Goal: Task Accomplishment & Management: Use online tool/utility

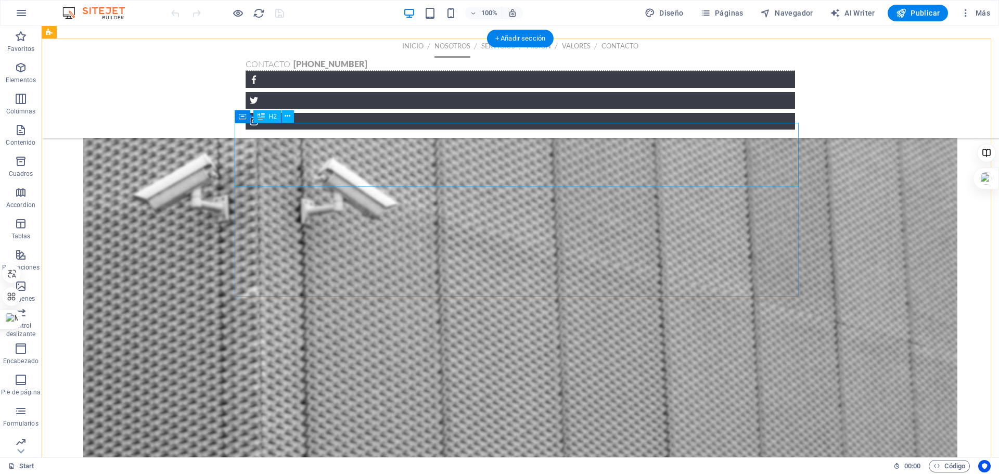
scroll to position [690, 0]
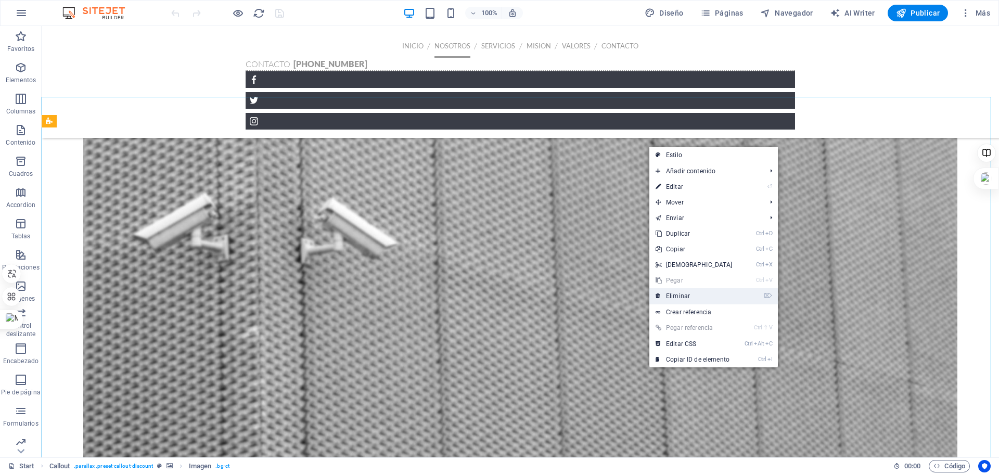
click at [672, 293] on link "⌦ Eliminar" at bounding box center [693, 296] width 89 height 16
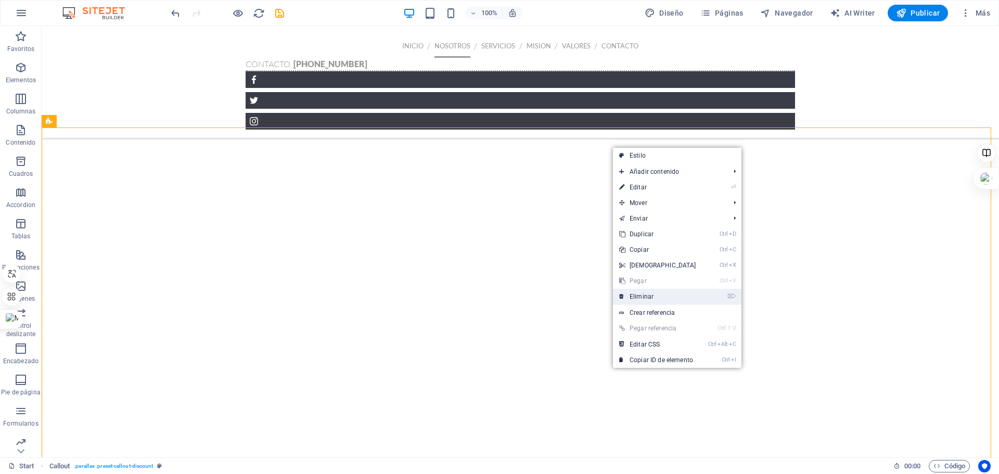
click at [631, 296] on link "⌦ Eliminar" at bounding box center [657, 297] width 89 height 16
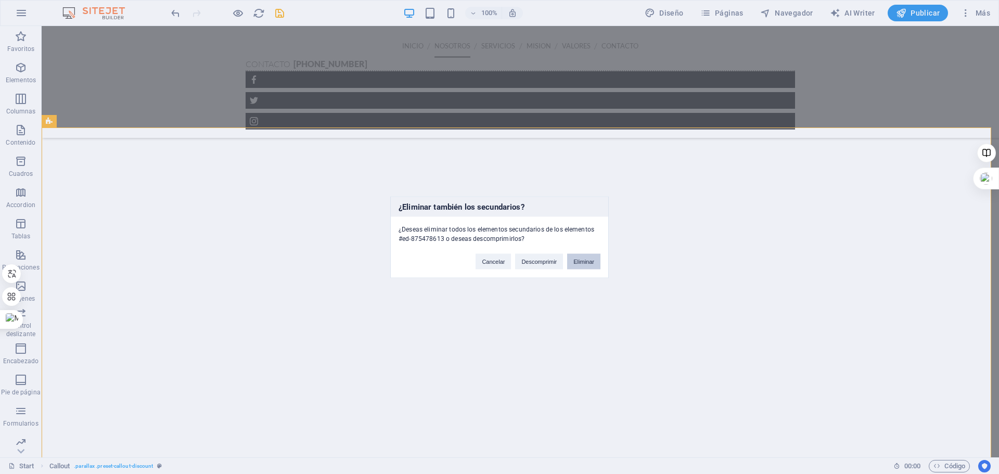
click at [584, 261] on button "Eliminar" at bounding box center [583, 261] width 33 height 16
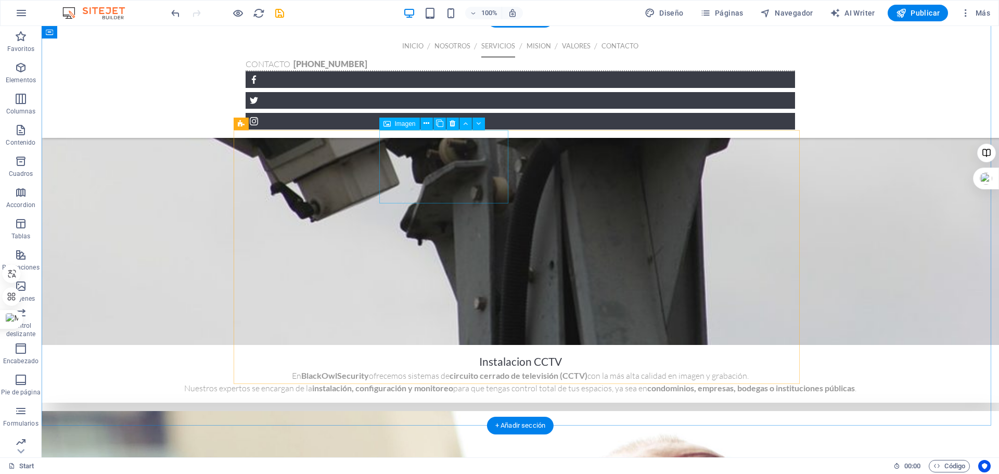
scroll to position [1886, 0]
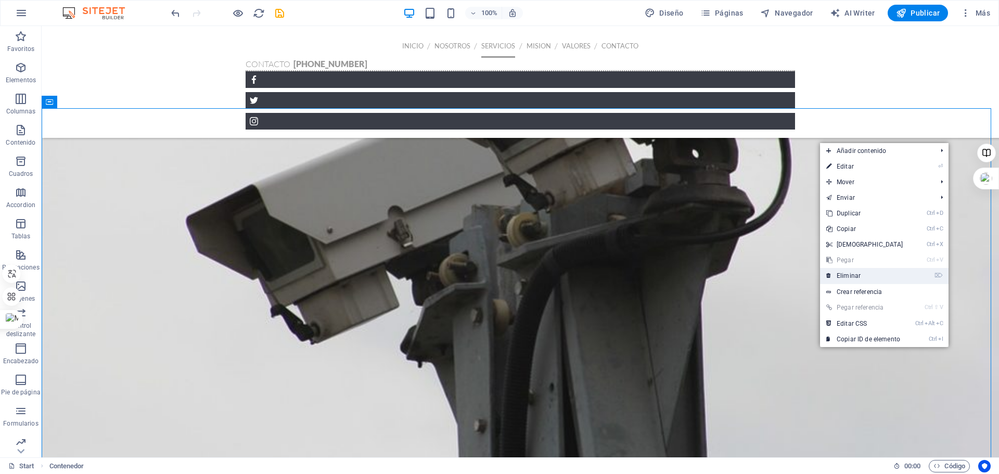
click at [862, 279] on link "⌦ Eliminar" at bounding box center [864, 276] width 89 height 16
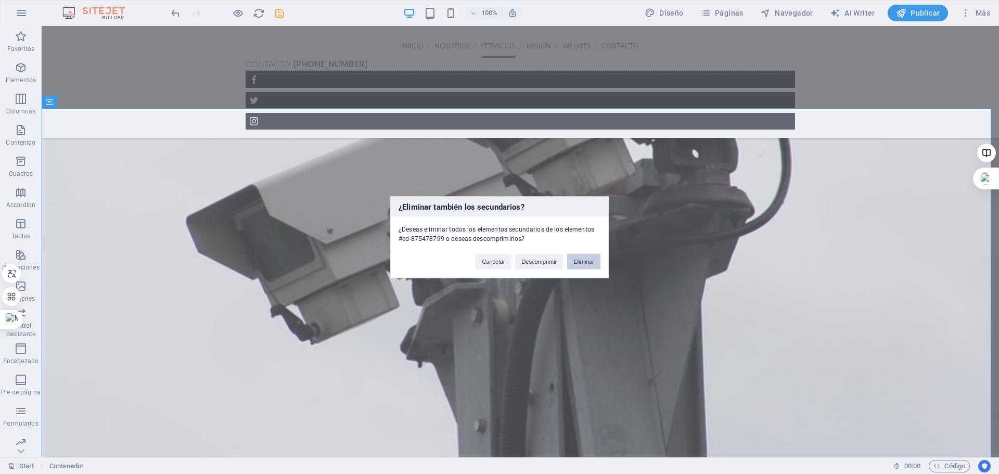
click at [571, 262] on button "Eliminar" at bounding box center [583, 261] width 33 height 16
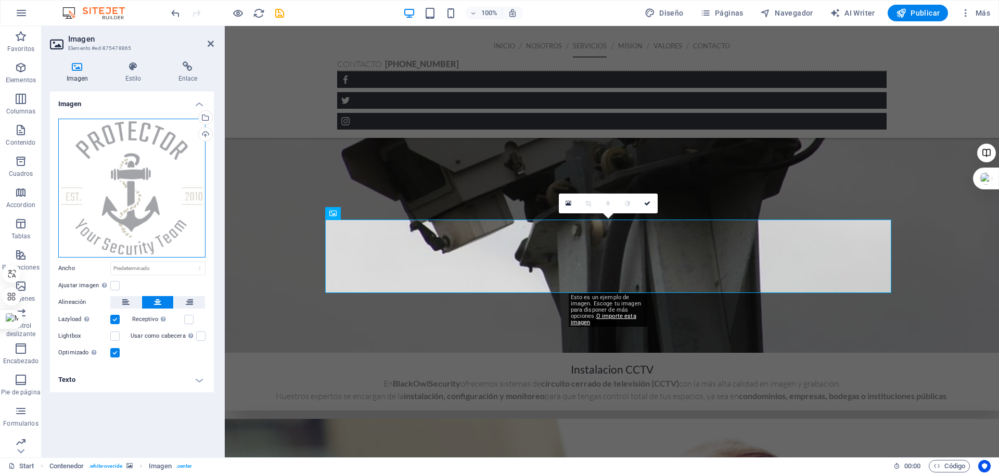
click at [196, 135] on div "Arrastra archivos aquí, haz clic para escoger archivos o selecciona archivos de…" at bounding box center [131, 188] width 147 height 139
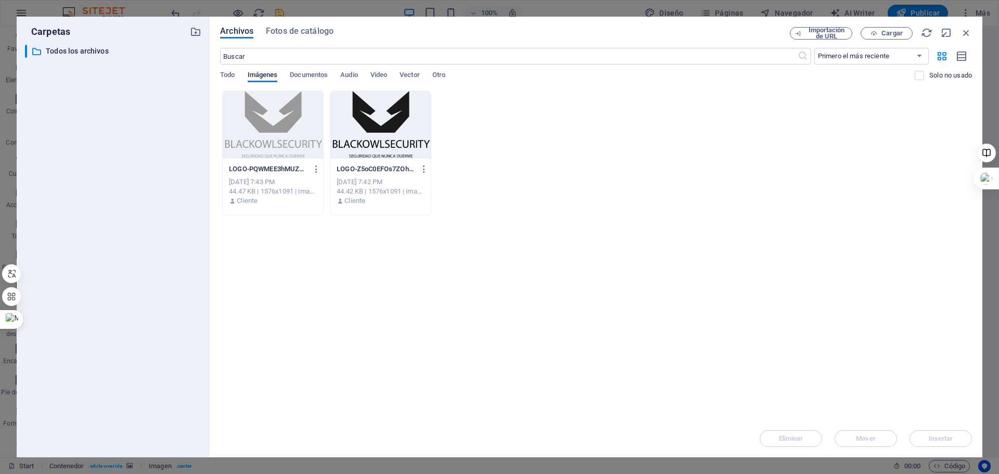
click at [345, 122] on div at bounding box center [380, 125] width 100 height 68
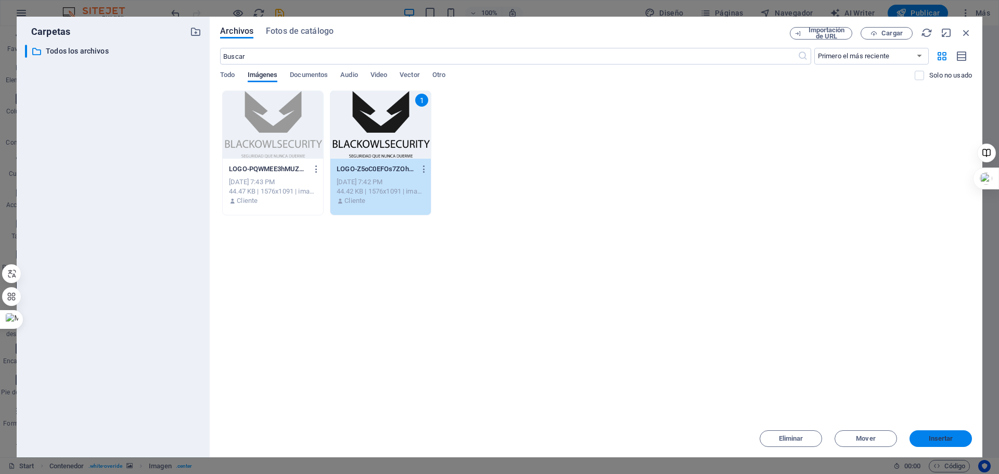
click at [937, 437] on span "Insertar" at bounding box center [940, 438] width 24 height 6
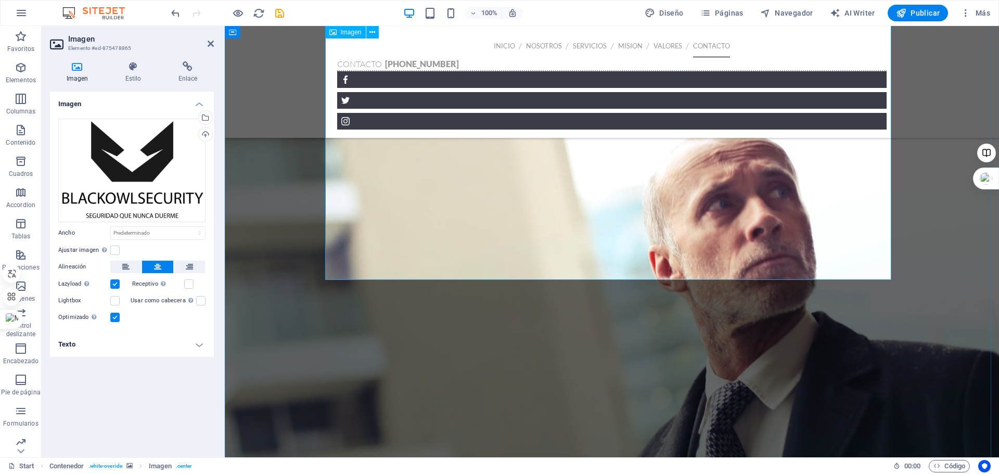
scroll to position [2042, 0]
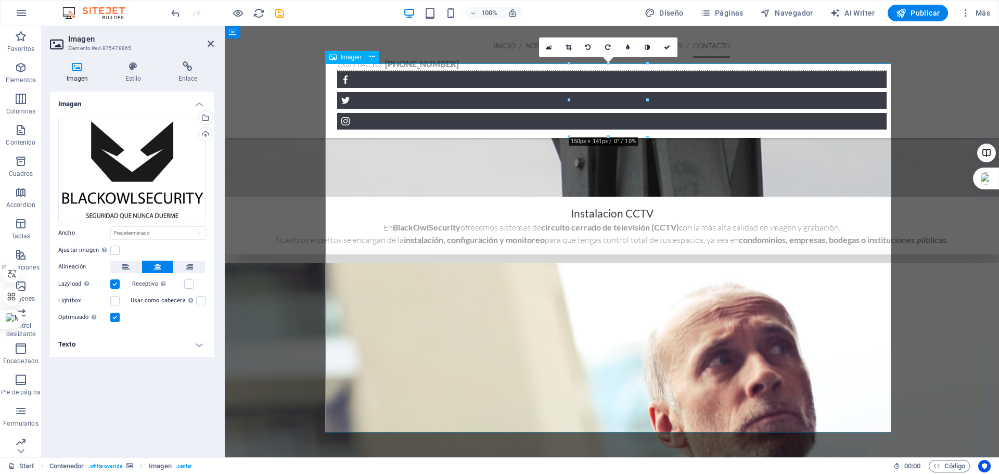
click at [568, 46] on icon at bounding box center [568, 47] width 6 height 6
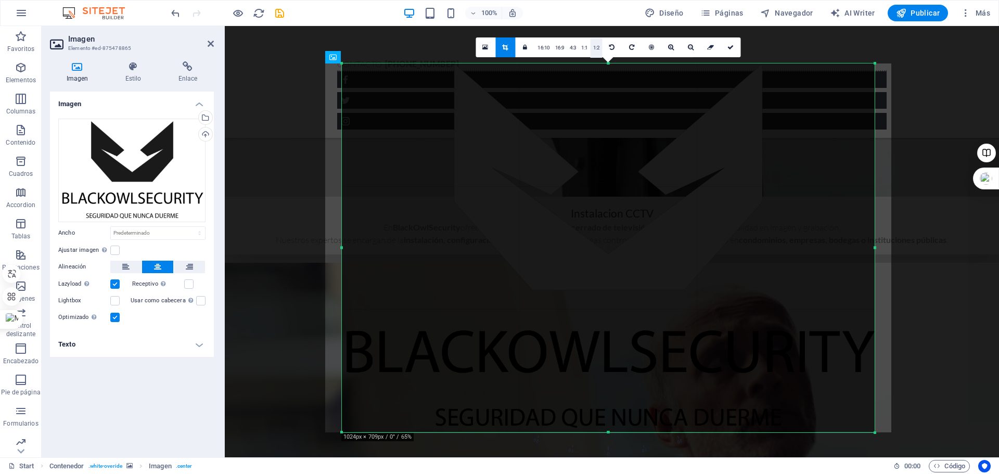
click at [592, 47] on link "1:2" at bounding box center [596, 48] width 12 height 20
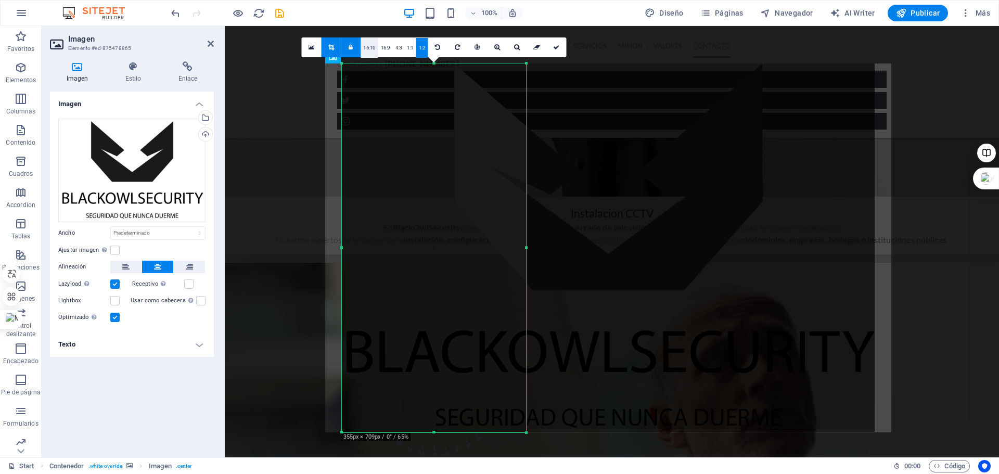
click at [366, 46] on link "16:10" at bounding box center [369, 48] width 18 height 20
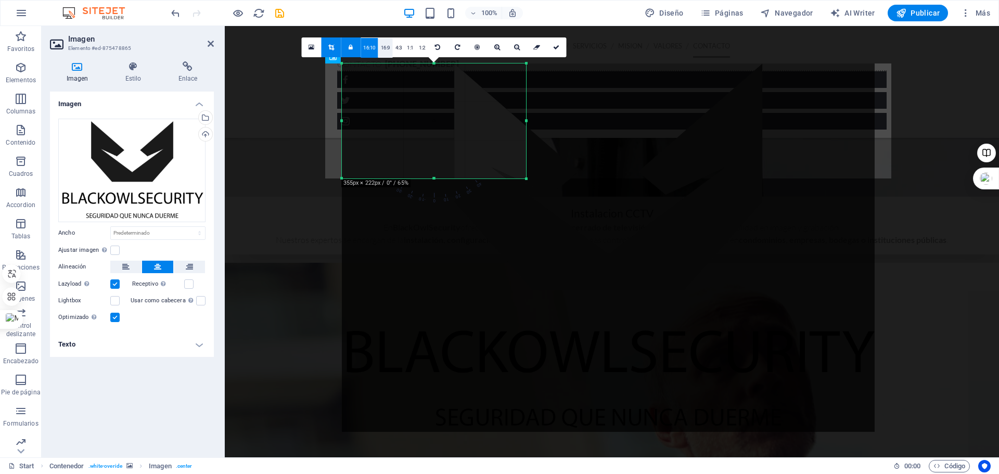
select select "DISABLED_OPTION_VALUE"
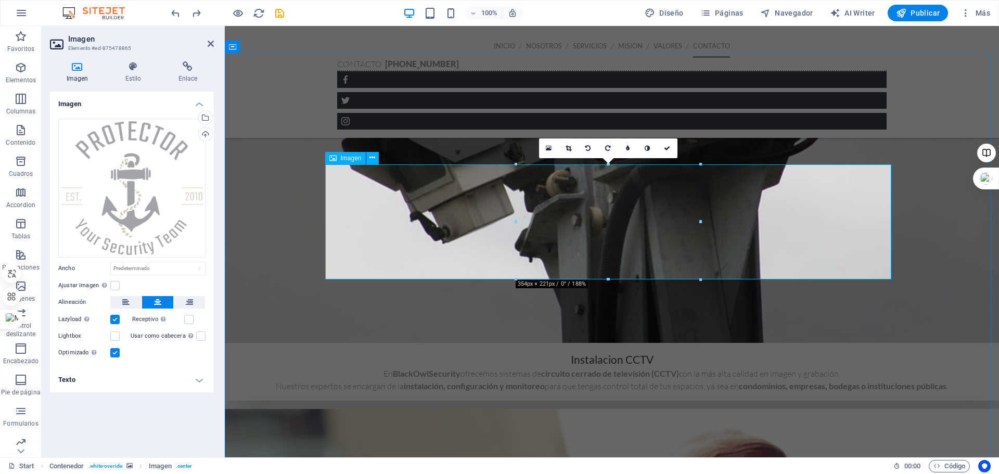
scroll to position [1990, 0]
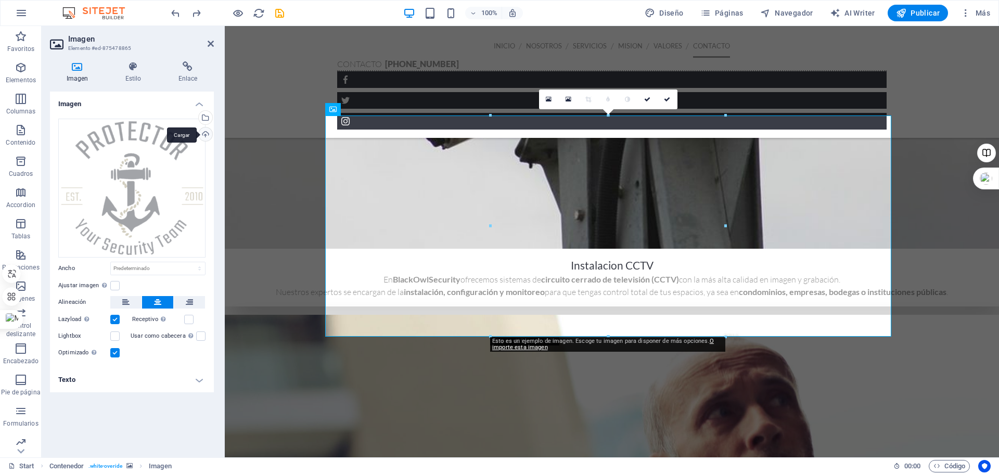
click at [205, 134] on div "Cargar" at bounding box center [205, 135] width 16 height 16
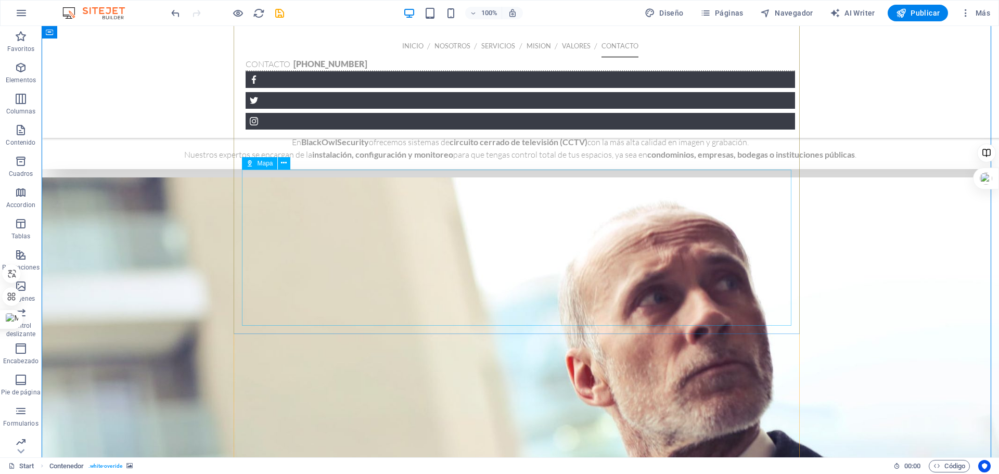
scroll to position [2042, 0]
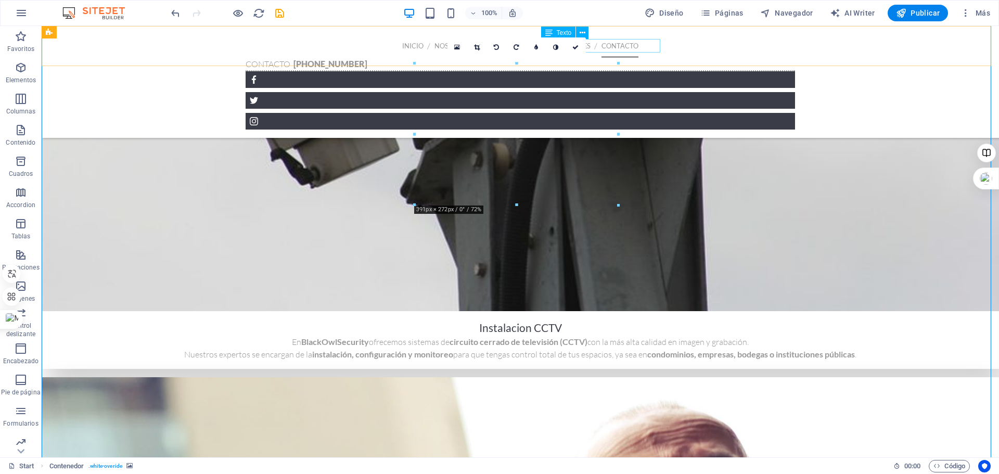
click at [653, 58] on div "Contacto +569 3544 9373" at bounding box center [519, 65] width 549 height 14
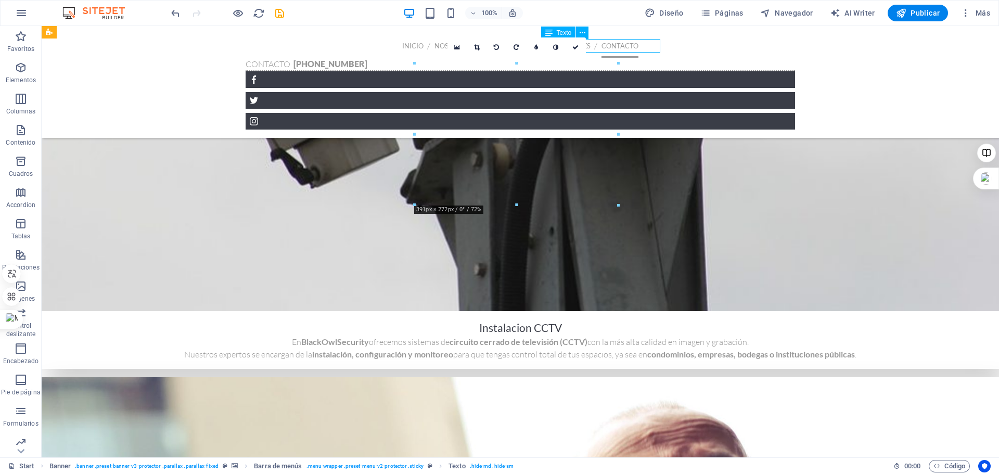
click at [653, 58] on div "Contacto +569 3544 9373" at bounding box center [519, 65] width 549 height 14
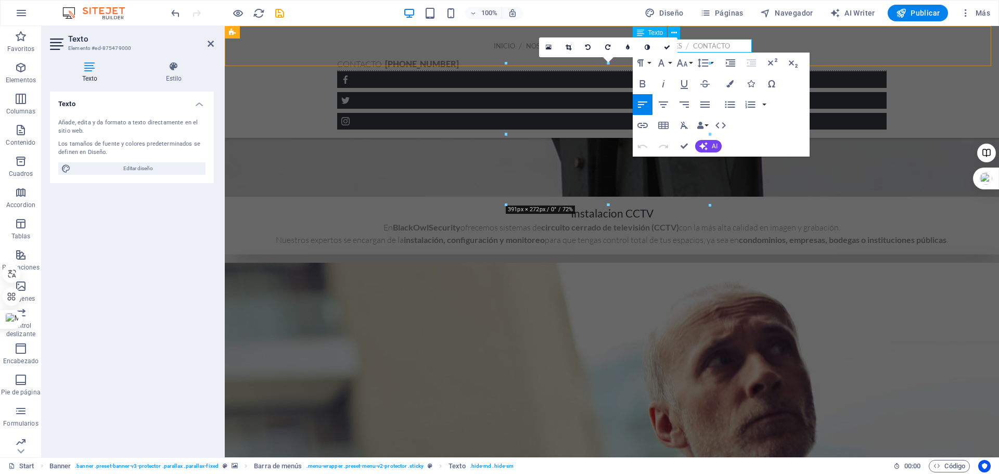
click at [459, 59] on strong "+569 3544 9373" at bounding box center [422, 64] width 74 height 10
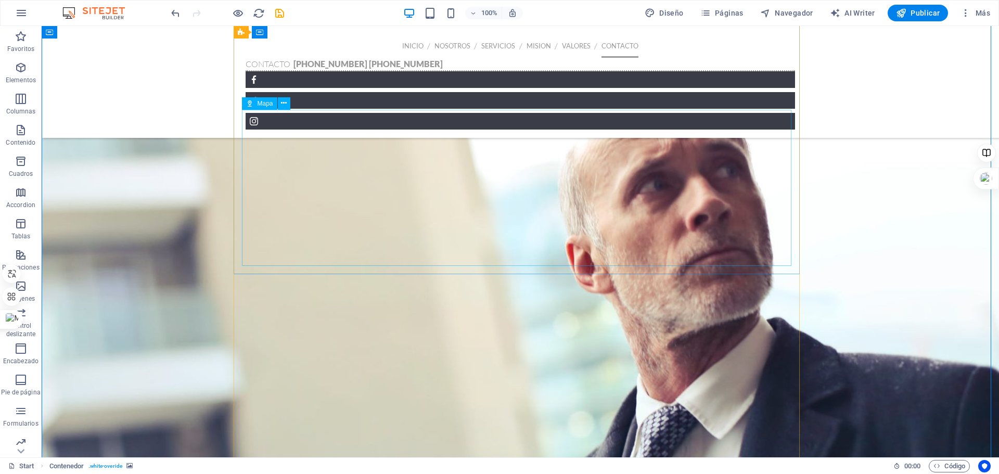
scroll to position [2354, 0]
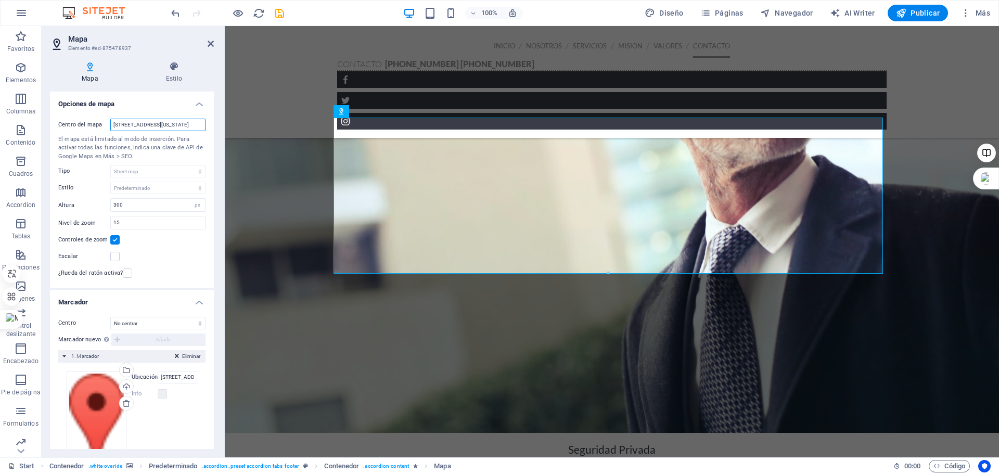
click at [111, 124] on input "1601 Broadway, 10019 New York, NY" at bounding box center [157, 125] width 95 height 12
drag, startPoint x: 336, startPoint y: 148, endPoint x: 259, endPoint y: 127, distance: 80.4
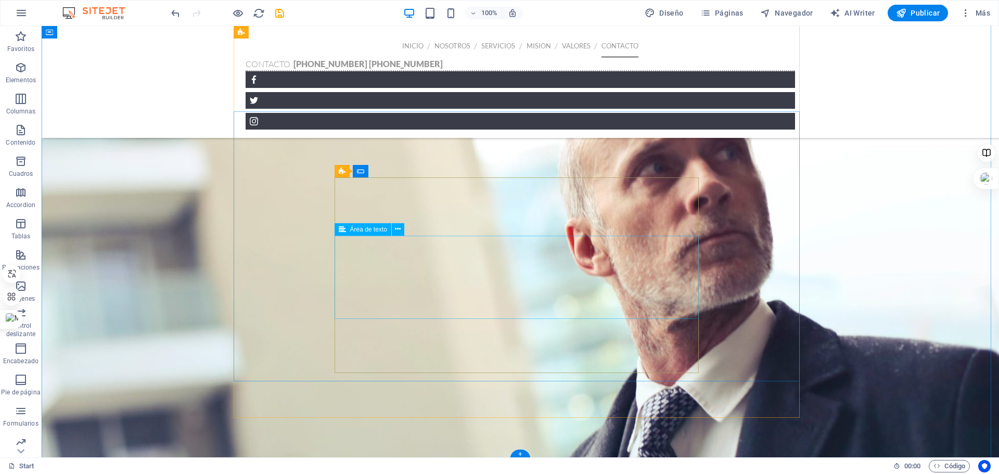
scroll to position [2379, 0]
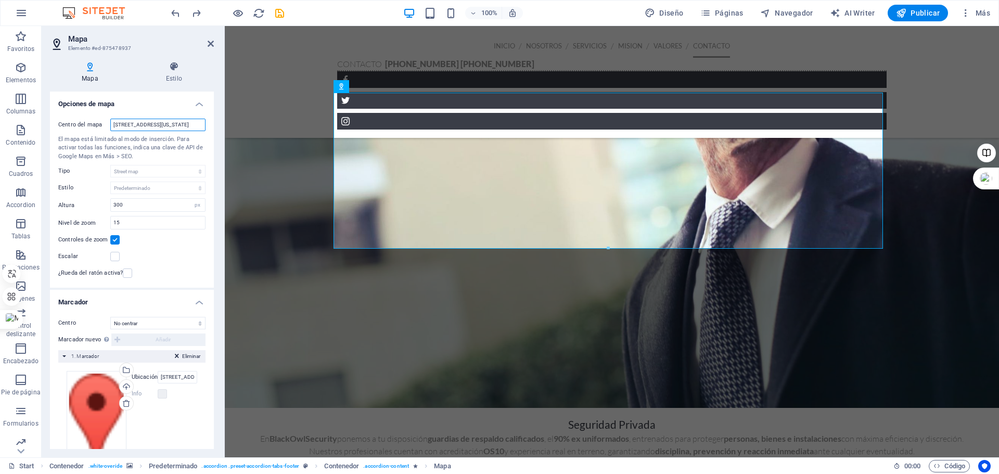
click at [114, 124] on input "1601 Broadway, 10019 New York, NY" at bounding box center [157, 125] width 95 height 12
type input "Y"
type input "a"
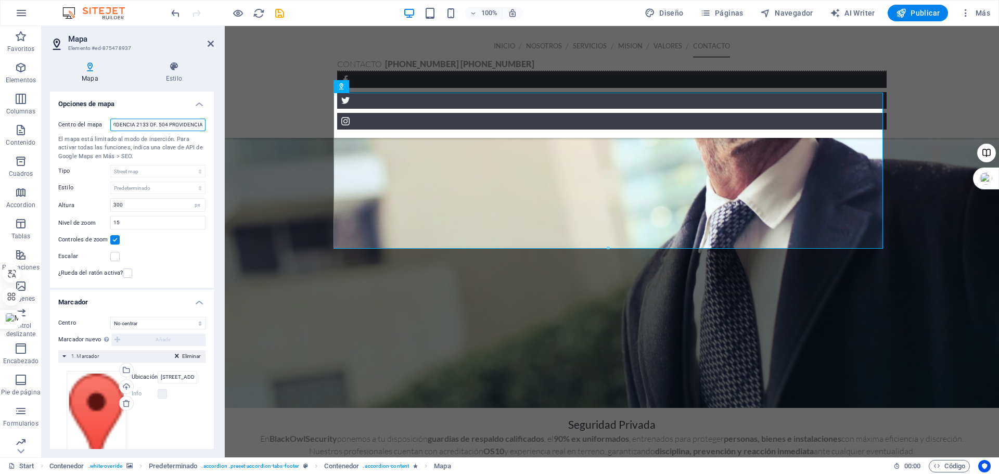
type input "AV . PROVIDENCIA 2133 OF. 504 PROVIDENCIA"
drag, startPoint x: 338, startPoint y: 149, endPoint x: 294, endPoint y: 125, distance: 49.8
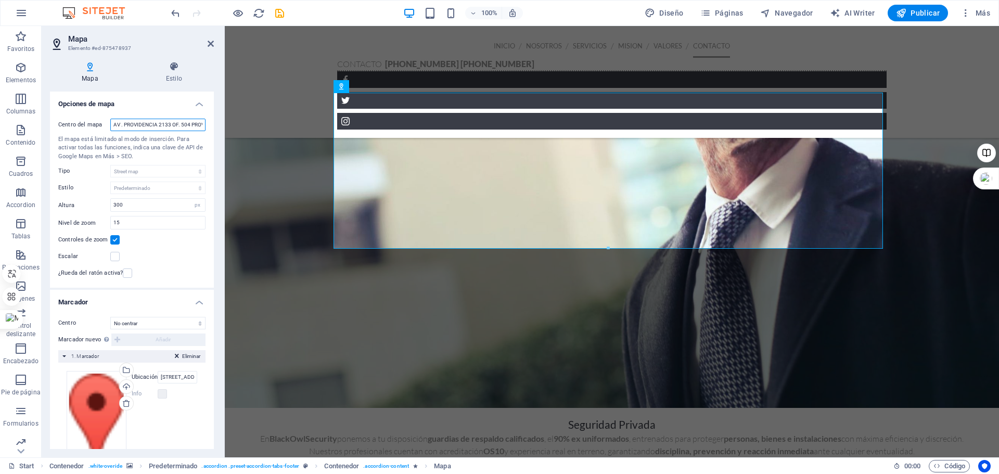
drag, startPoint x: 124, startPoint y: 127, endPoint x: 109, endPoint y: 126, distance: 14.6
click at [107, 126] on div "Centro del mapa AV . PROVIDENCIA 2133 OF. 504 PROVIDENCIA" at bounding box center [131, 125] width 147 height 12
drag, startPoint x: 384, startPoint y: 149, endPoint x: 276, endPoint y: 113, distance: 113.8
type input "PROVIDENCIA 2133 OF. 504 PROVIDENCIA"
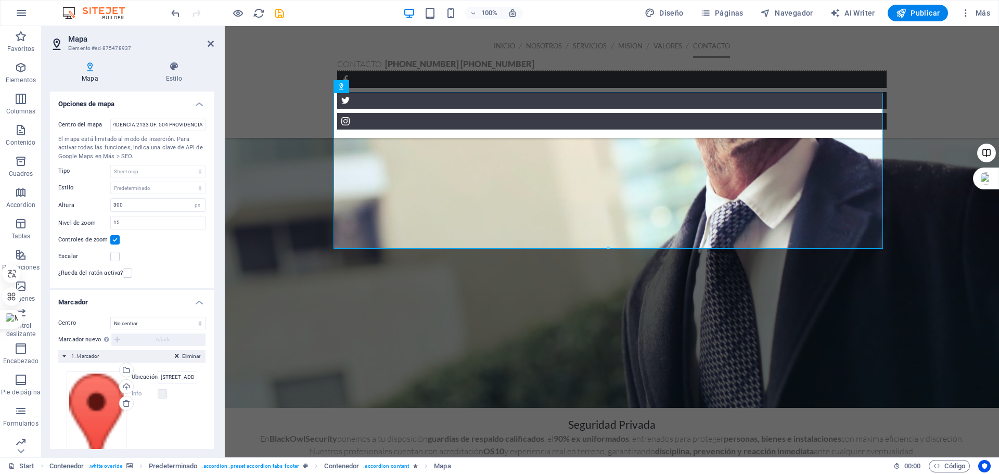
scroll to position [0, 0]
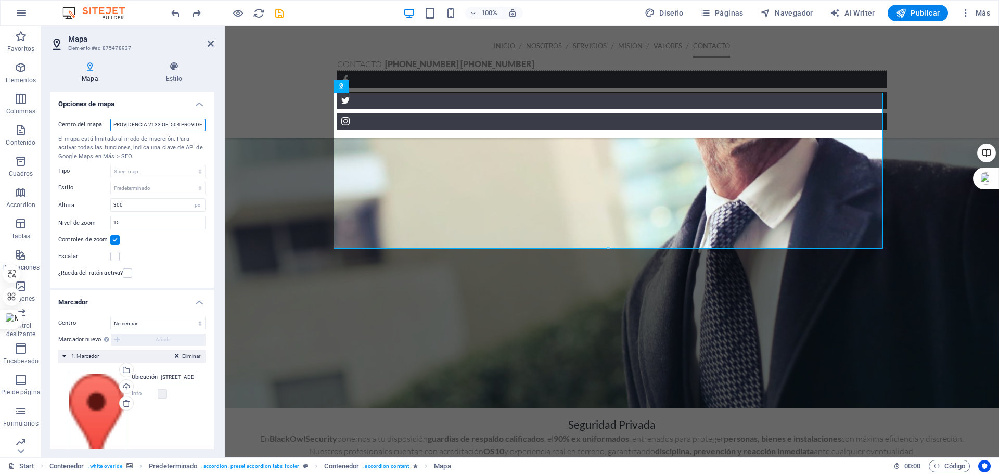
scroll to position [0, 12]
drag, startPoint x: 385, startPoint y: 149, endPoint x: 235, endPoint y: 123, distance: 152.5
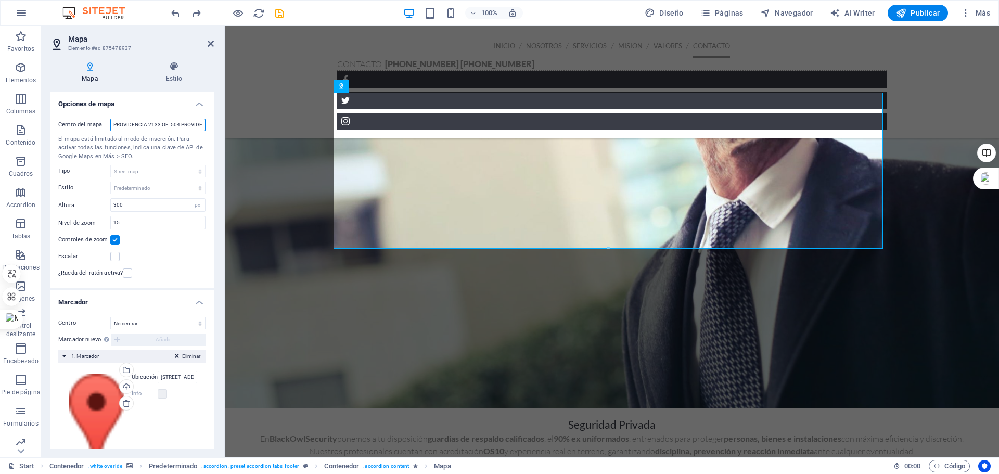
scroll to position [0, 12]
drag, startPoint x: 393, startPoint y: 152, endPoint x: 269, endPoint y: 124, distance: 126.8
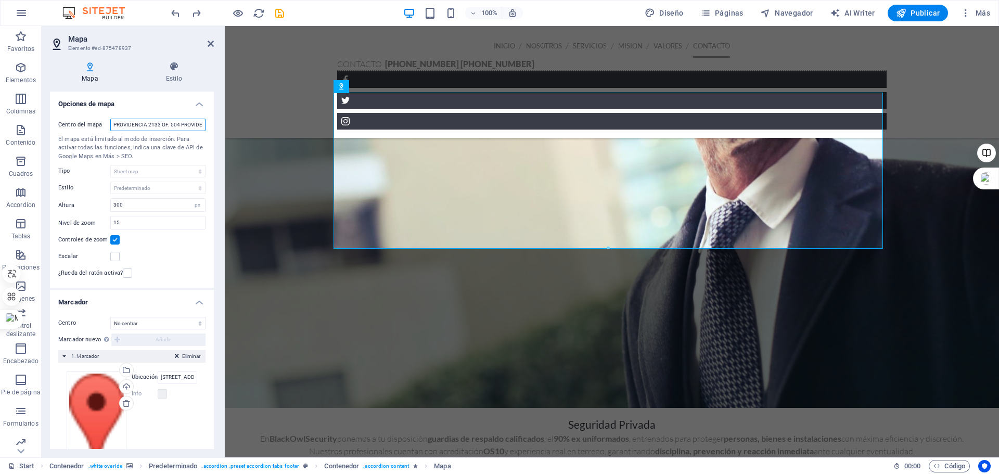
click at [162, 125] on input "PROVIDENCIA 2133 OF. 504 PROVIDENCIA" at bounding box center [157, 125] width 95 height 12
click at [170, 123] on input "PROVIDENCIA 2133" at bounding box center [157, 125] width 95 height 12
type input "PROVIDENCIA 2133 OF. 504 PROVIDENCIA"
drag, startPoint x: 385, startPoint y: 404, endPoint x: 237, endPoint y: 377, distance: 150.1
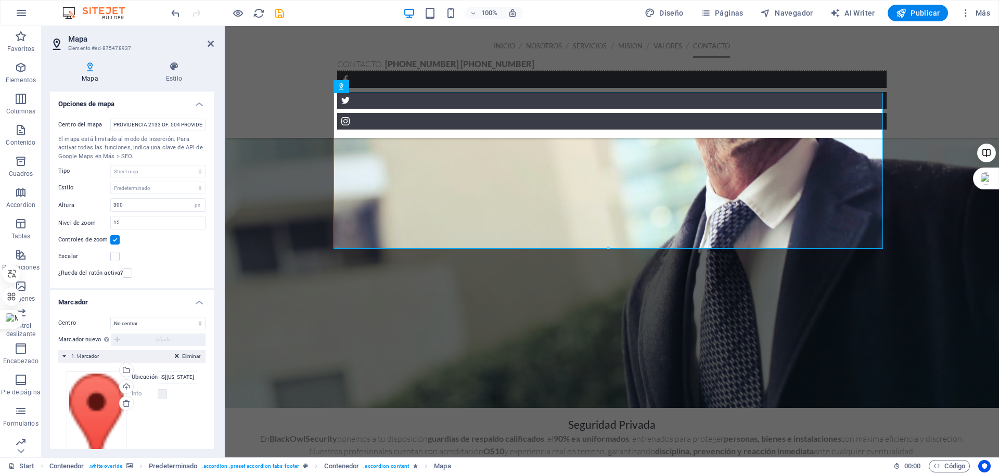
scroll to position [0, 0]
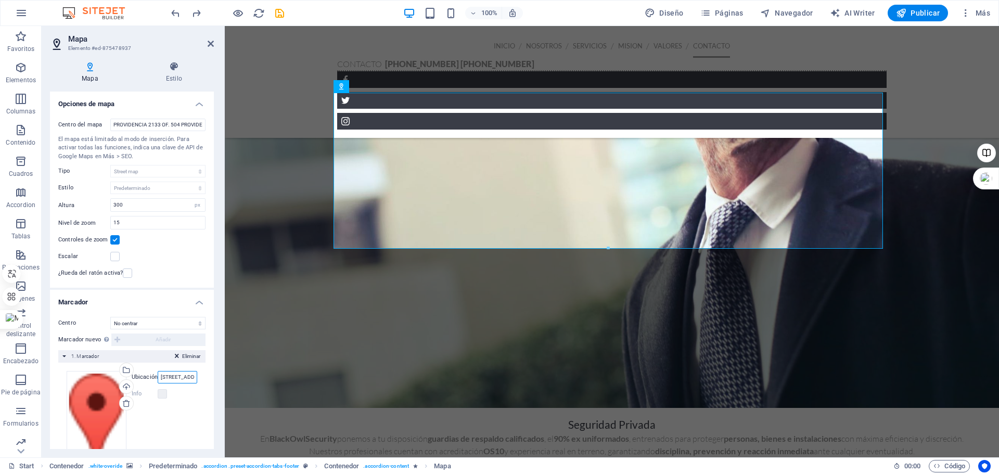
click at [165, 379] on input "1601 Broadway, New York, NY 10019" at bounding box center [178, 377] width 40 height 12
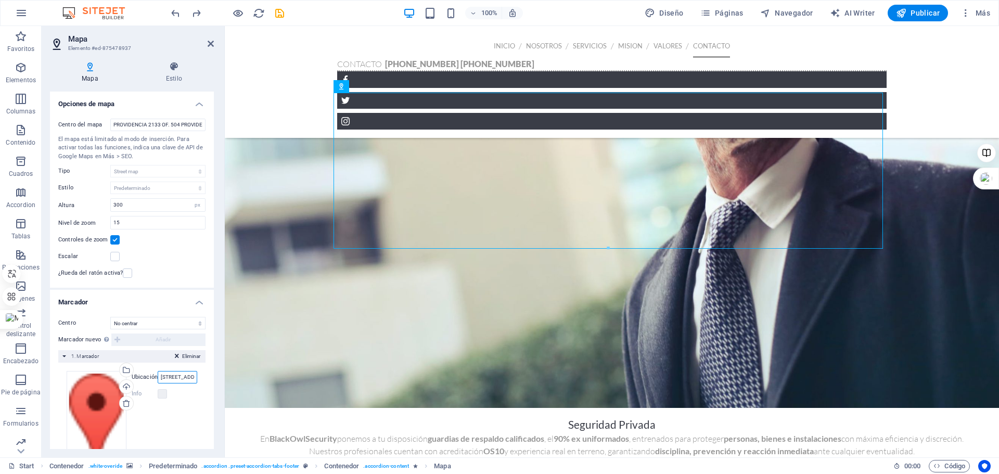
click at [169, 378] on input "1601 Broadway, New York, NY 10019" at bounding box center [178, 377] width 40 height 12
type input "9"
type input "AV. PROVEDENCIA 2133"
click at [185, 429] on div "Arrastra archivos aquí, haz clic para escoger archivos o selecciona archivos de…" at bounding box center [132, 423] width 131 height 104
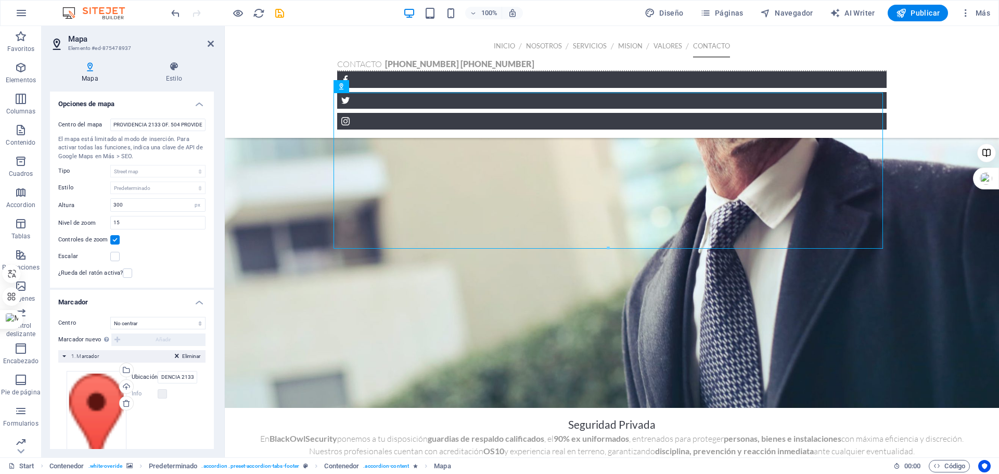
scroll to position [0, 0]
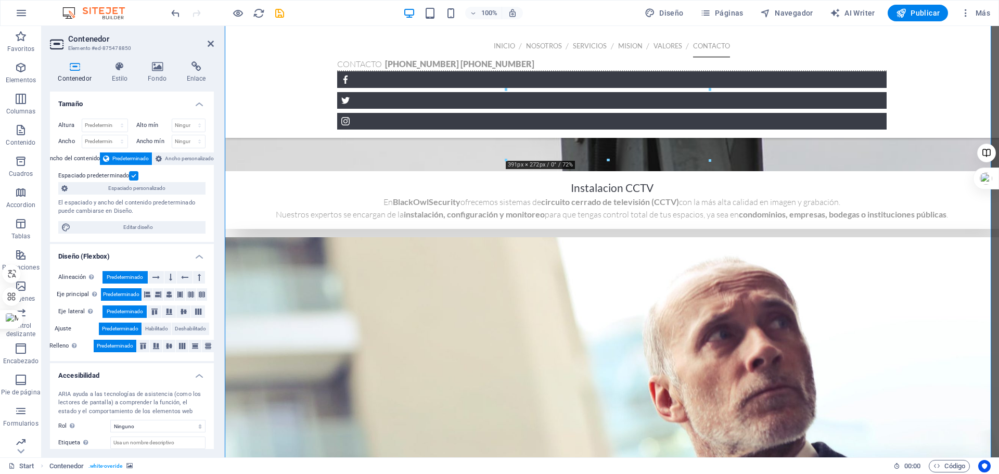
scroll to position [2067, 0]
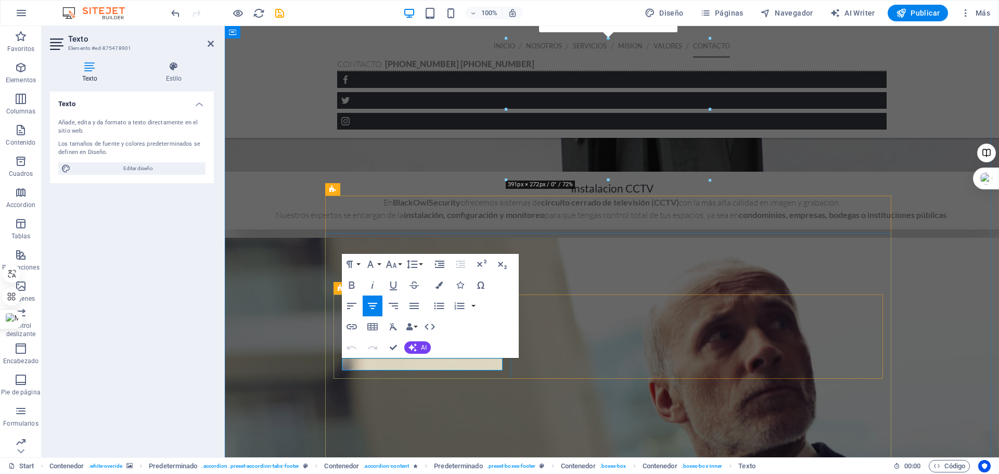
scroll to position [0, 664]
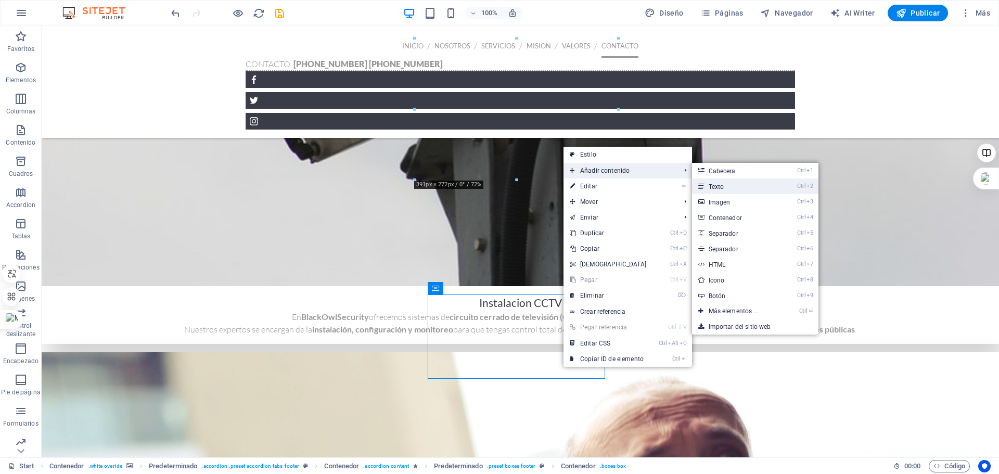
click at [705, 184] on link "Ctrl 2 Texto" at bounding box center [735, 186] width 87 height 16
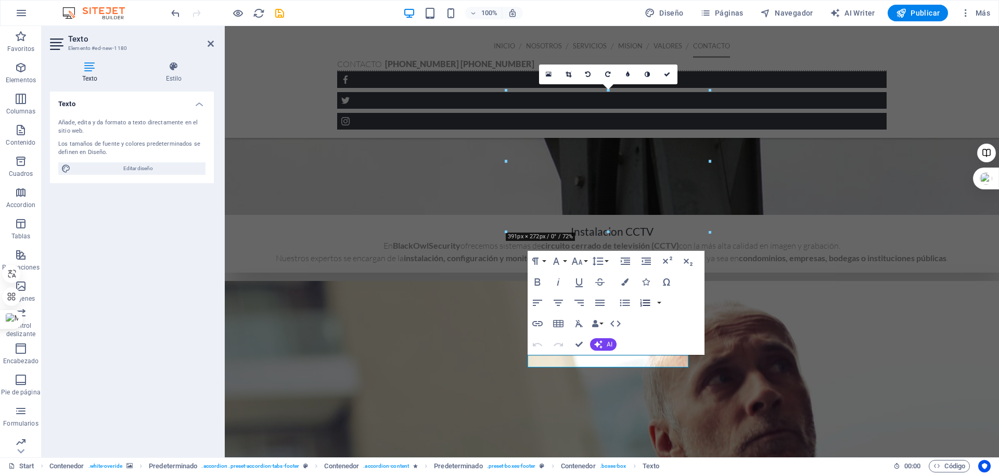
scroll to position [2015, 0]
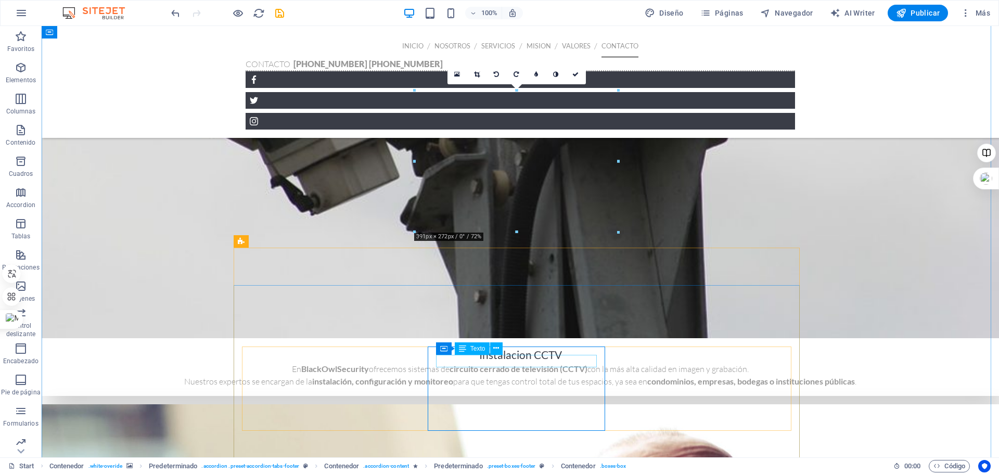
click at [492, 347] on button at bounding box center [496, 348] width 12 height 12
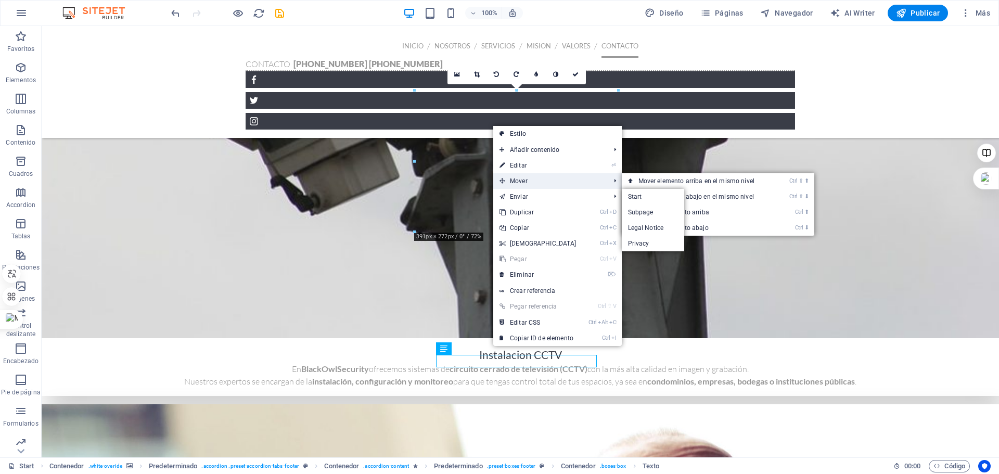
click at [530, 177] on span "Mover" at bounding box center [549, 181] width 113 height 16
click at [642, 225] on link "Ctrl ⬇ Mover el elemento abajo" at bounding box center [698, 228] width 153 height 16
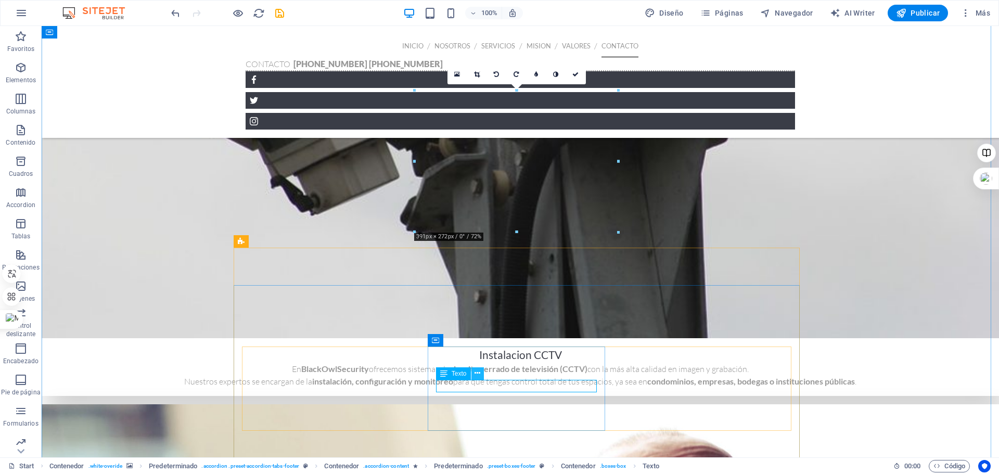
click at [476, 374] on icon at bounding box center [477, 373] width 6 height 11
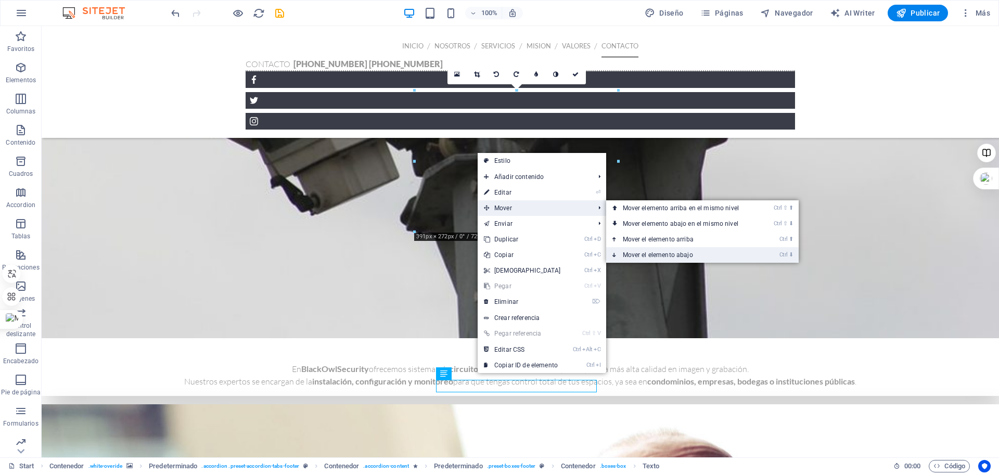
click at [653, 254] on link "Ctrl ⬇ Mover el elemento abajo" at bounding box center [682, 255] width 153 height 16
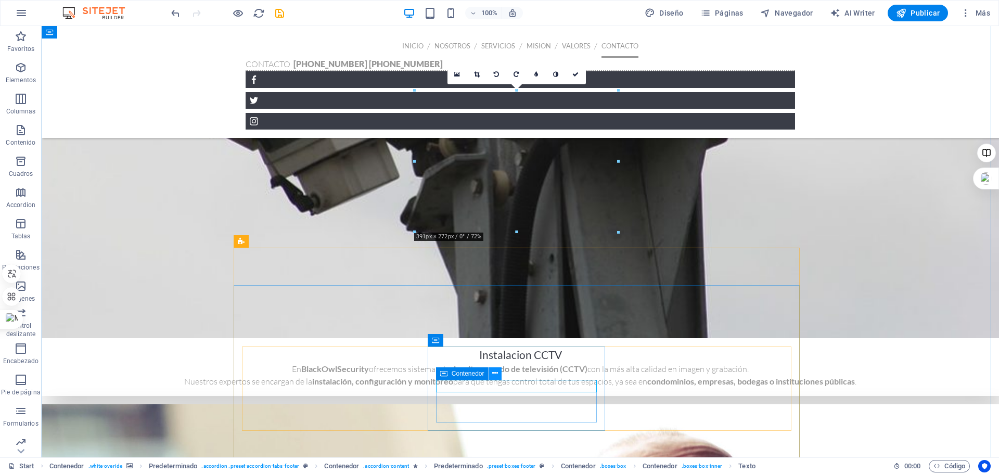
click at [492, 376] on icon at bounding box center [495, 373] width 6 height 11
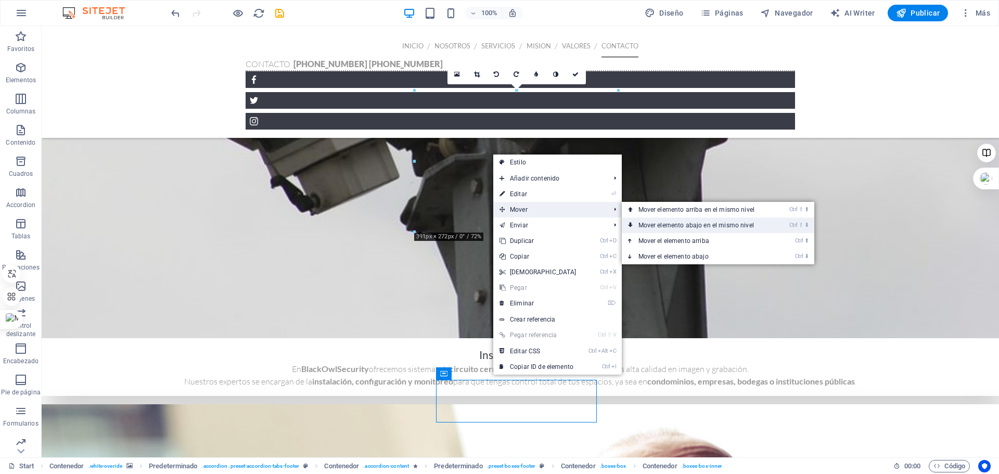
click at [664, 225] on link "Ctrl ⇧ ⬇ Mover elemento abajo en el mismo nivel" at bounding box center [698, 225] width 153 height 16
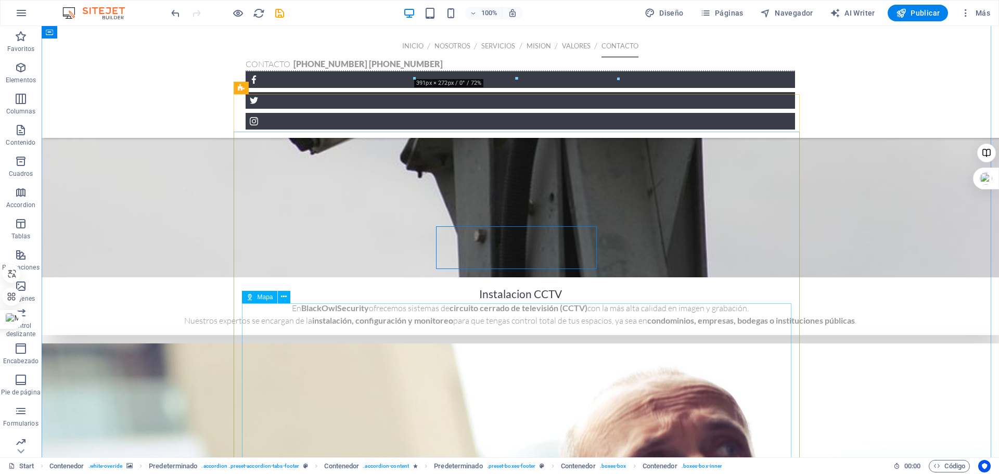
scroll to position [2171, 0]
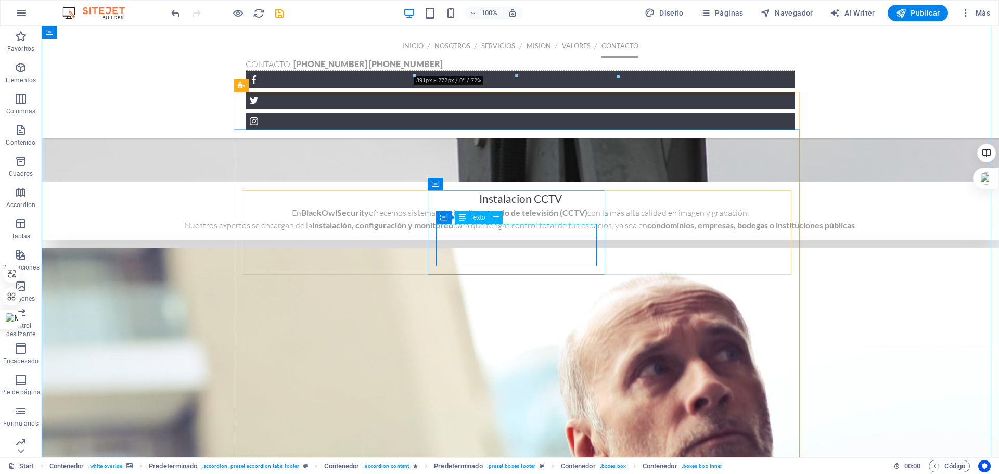
click at [494, 217] on icon at bounding box center [496, 217] width 6 height 11
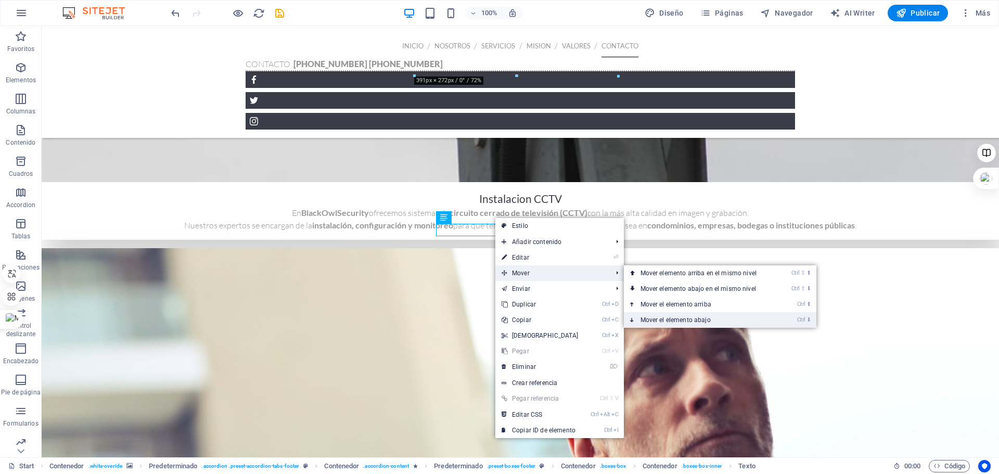
click at [675, 322] on link "Ctrl ⬇ Mover el elemento abajo" at bounding box center [700, 320] width 153 height 16
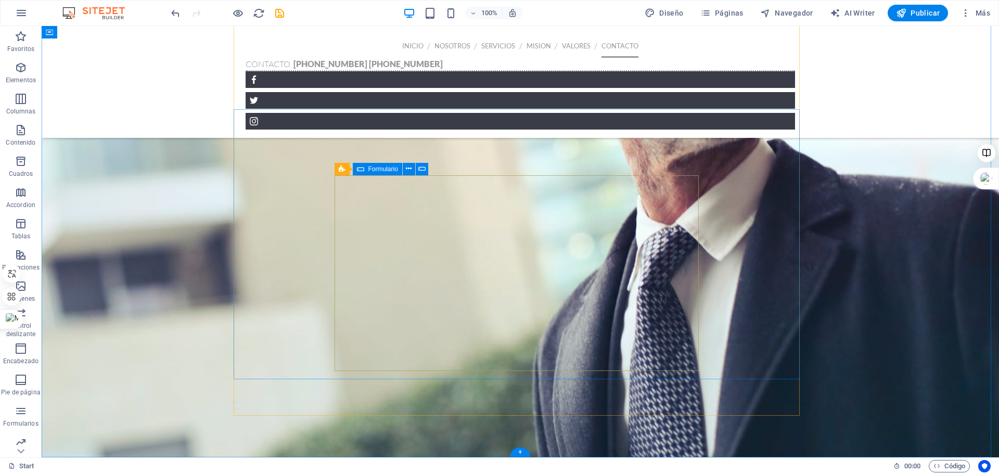
scroll to position [2535, 0]
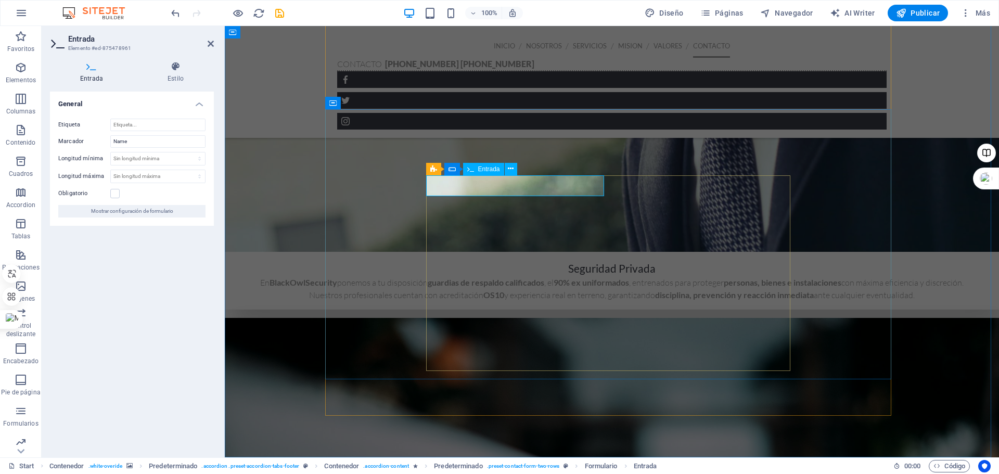
type input "NOMBRE"
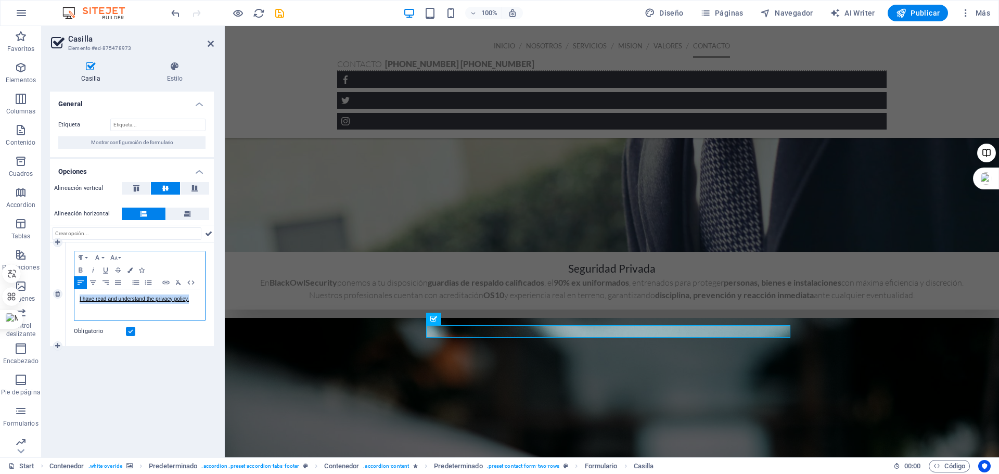
drag, startPoint x: 194, startPoint y: 299, endPoint x: 79, endPoint y: 305, distance: 115.7
click at [79, 305] on div "I have read and understand the privacy policy." at bounding box center [139, 304] width 131 height 31
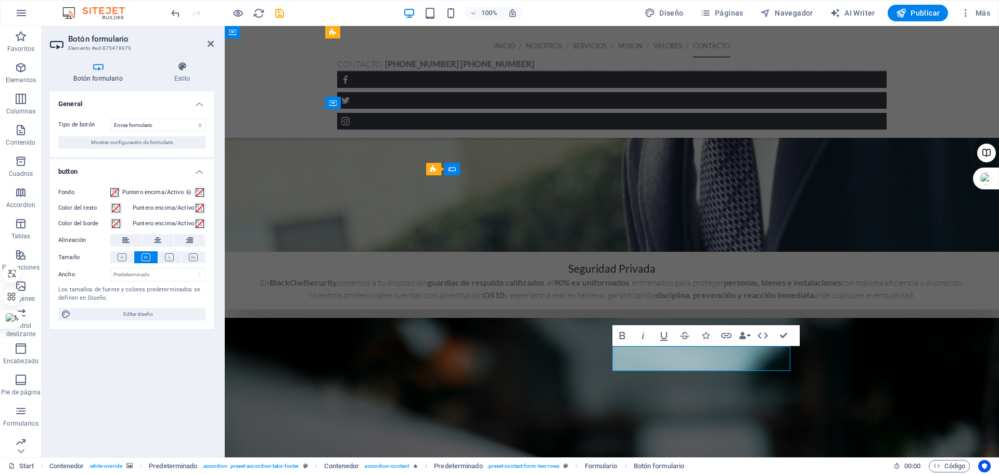
type button "Send Message"
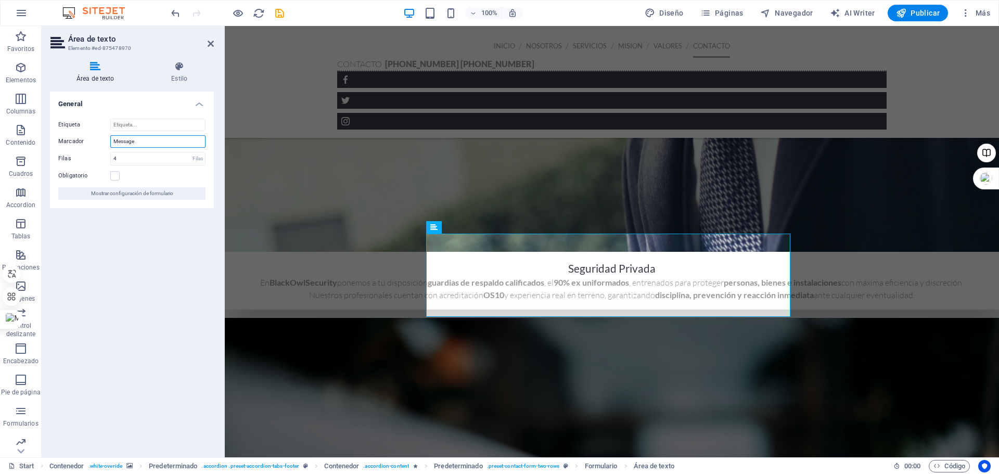
drag, startPoint x: 145, startPoint y: 137, endPoint x: 100, endPoint y: 138, distance: 44.2
click at [100, 138] on div "Marcador Message" at bounding box center [131, 141] width 147 height 12
type input "MENSAJE"
click at [120, 237] on div "General Etiqueta Marcador MENSAJE Filas 4 Filas Obligatorio Mostrar configuraci…" at bounding box center [132, 270] width 164 height 357
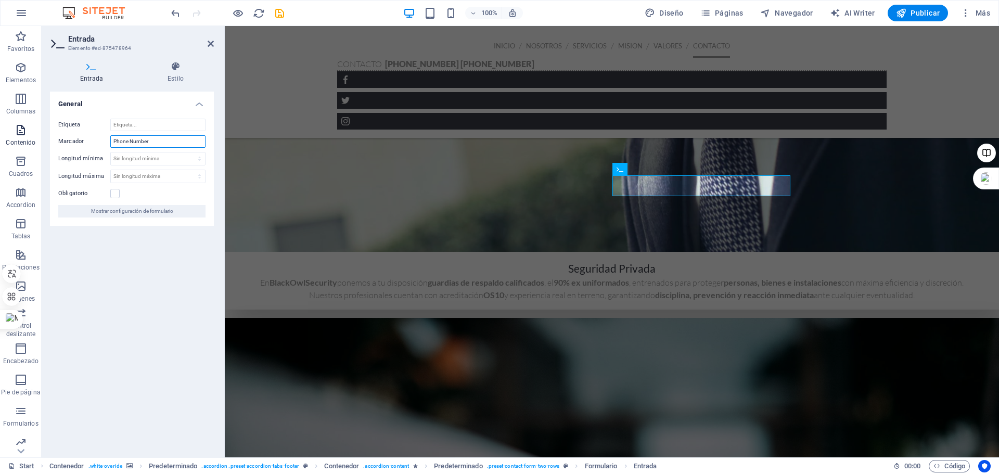
drag, startPoint x: 165, startPoint y: 143, endPoint x: 40, endPoint y: 150, distance: 125.0
click at [40, 150] on section "Favoritos Elementos Columnas Contenido Cuadros Accordion Tablas Prestaciones Im…" at bounding box center [499, 241] width 999 height 431
type input "T"
type input "TELEFONO"
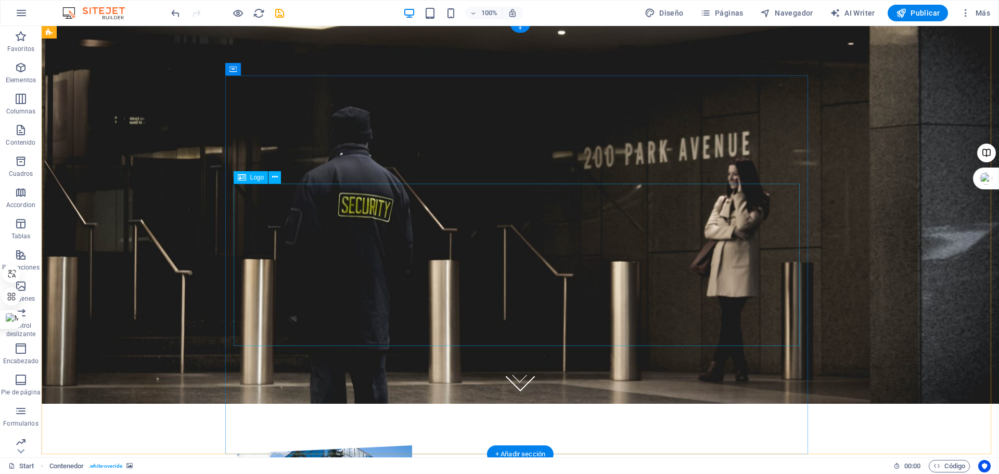
scroll to position [0, 0]
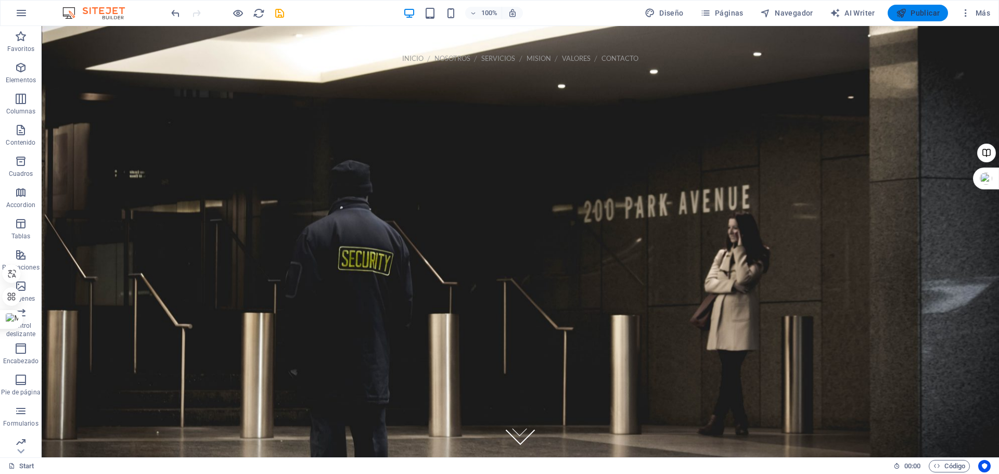
click at [904, 14] on icon "button" at bounding box center [901, 13] width 10 height 10
checkbox input "false"
click at [402, 58] on nav "inicio nosotros Servicios mision valores contacto" at bounding box center [520, 58] width 566 height 23
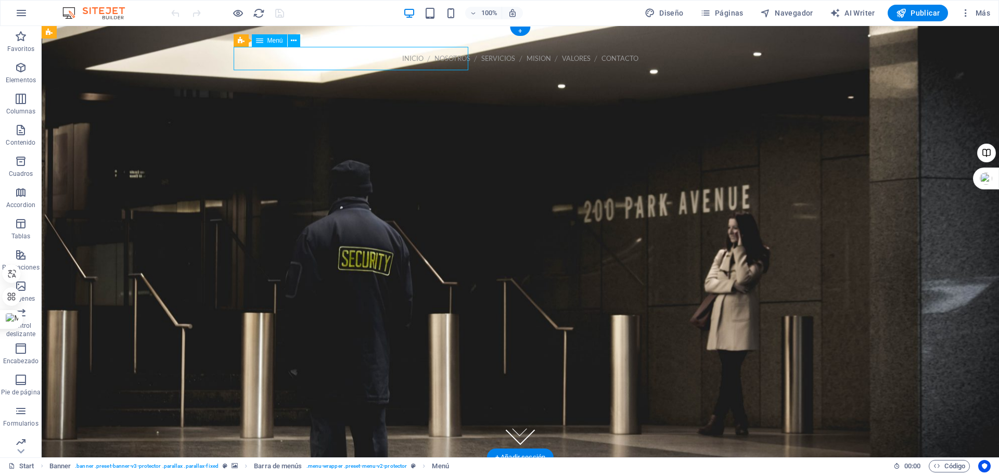
click at [402, 58] on nav "inicio nosotros Servicios mision valores contacto" at bounding box center [520, 58] width 566 height 23
select select
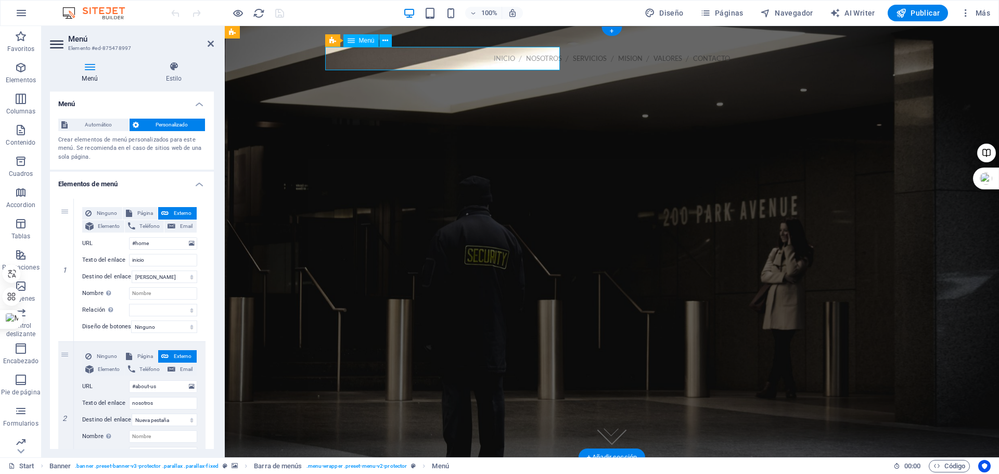
click at [507, 58] on nav "inicio nosotros Servicios mision valores contacto" at bounding box center [612, 58] width 566 height 23
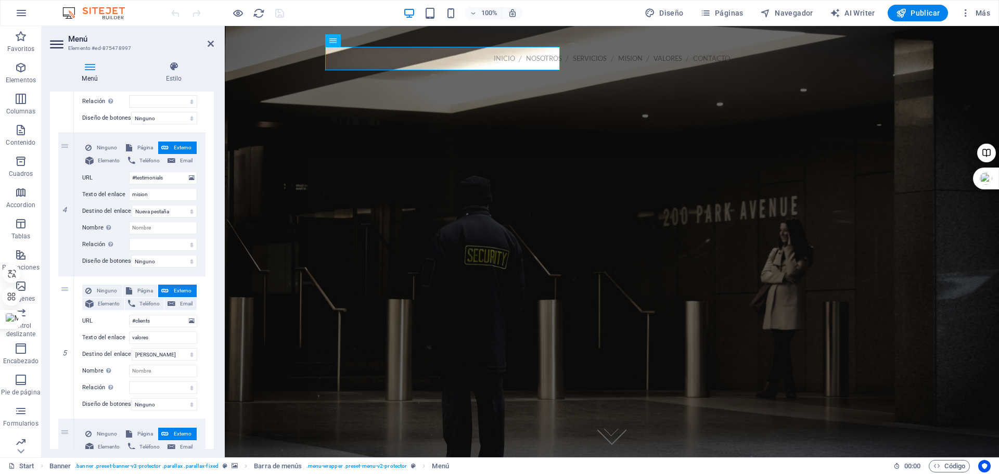
scroll to position [520, 0]
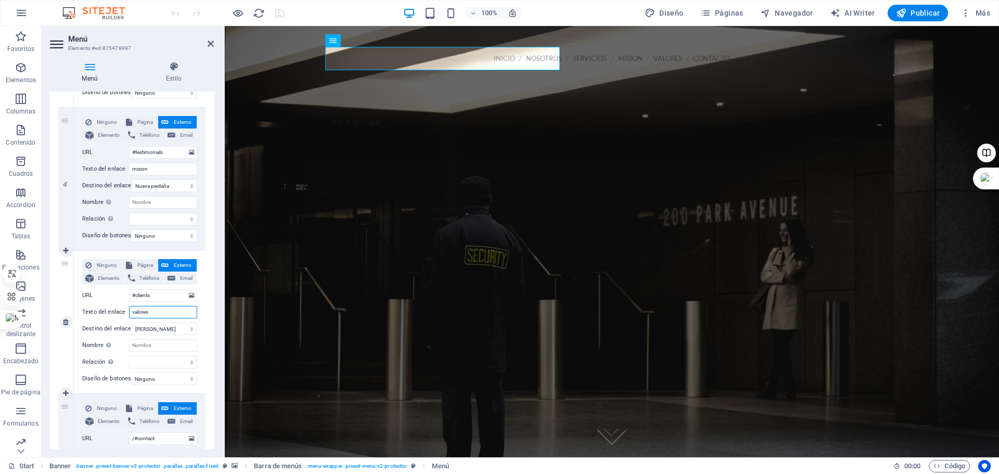
drag, startPoint x: 161, startPoint y: 314, endPoint x: 130, endPoint y: 314, distance: 31.2
click at [130, 314] on input "valores" at bounding box center [163, 312] width 68 height 12
select select
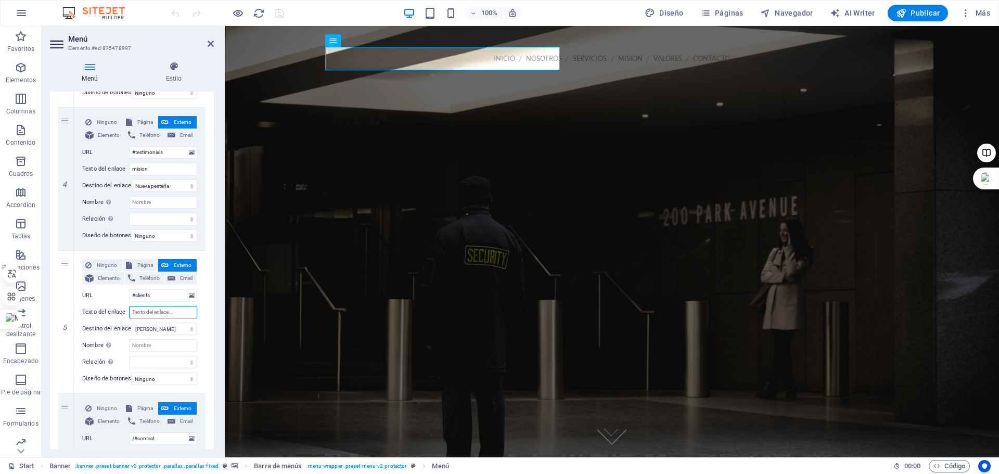
select select
click at [491, 60] on nav "inicio nosotros Servicios mision contacto" at bounding box center [612, 58] width 566 height 23
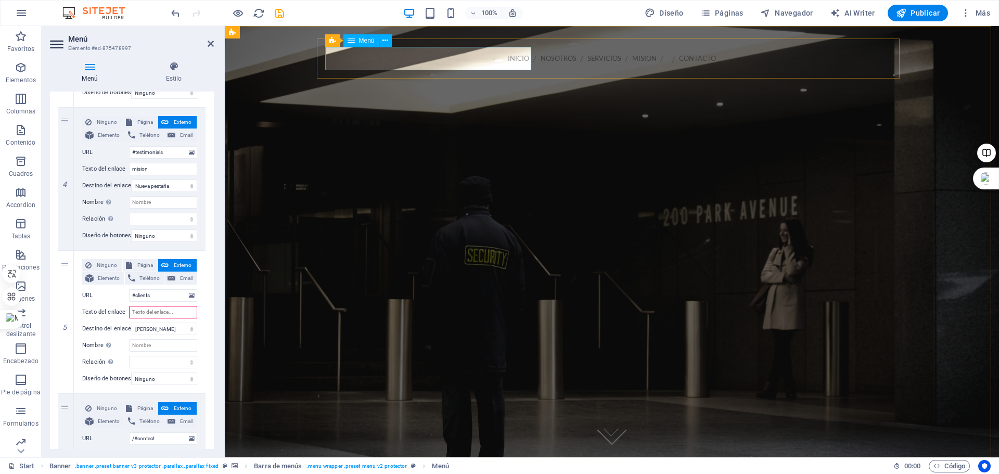
click at [478, 60] on nav "inicio nosotros Servicios mision contacto" at bounding box center [612, 58] width 566 height 23
click at [489, 60] on nav "inicio nosotros Servicios mision contacto" at bounding box center [612, 58] width 566 height 23
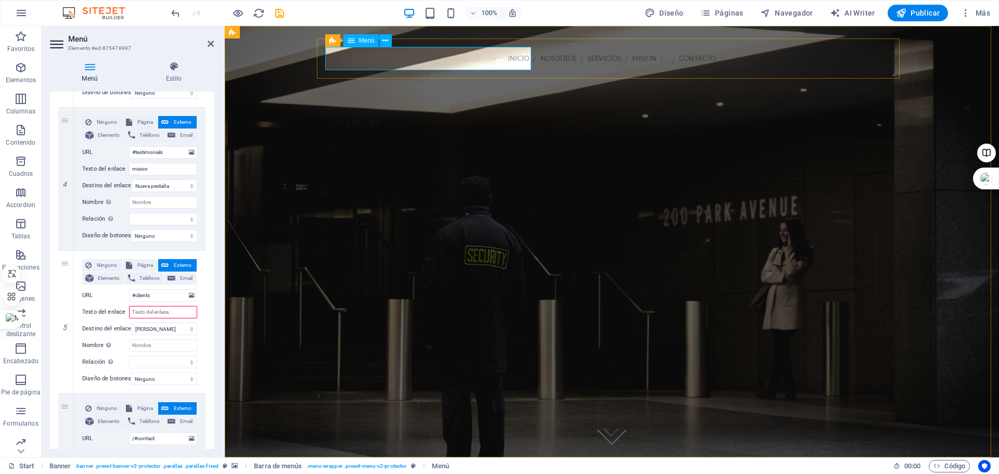
click at [489, 60] on nav "inicio nosotros Servicios mision contacto" at bounding box center [612, 58] width 566 height 23
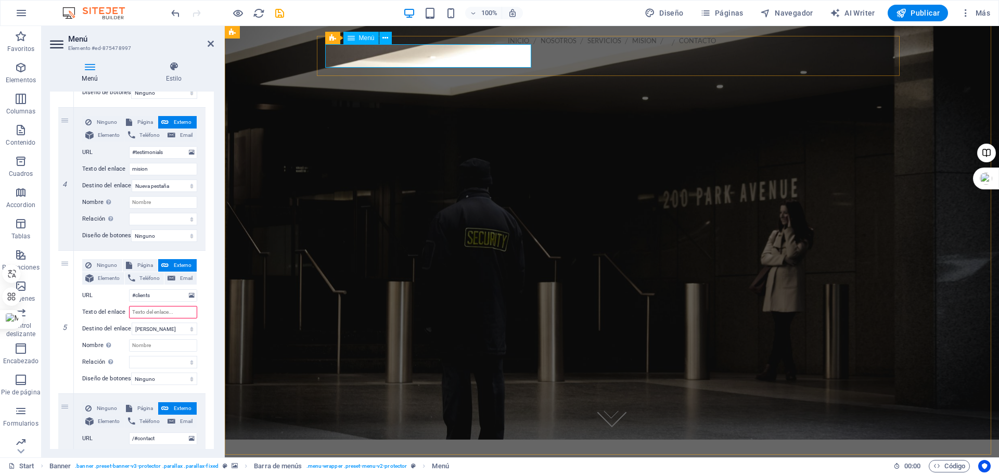
scroll to position [0, 0]
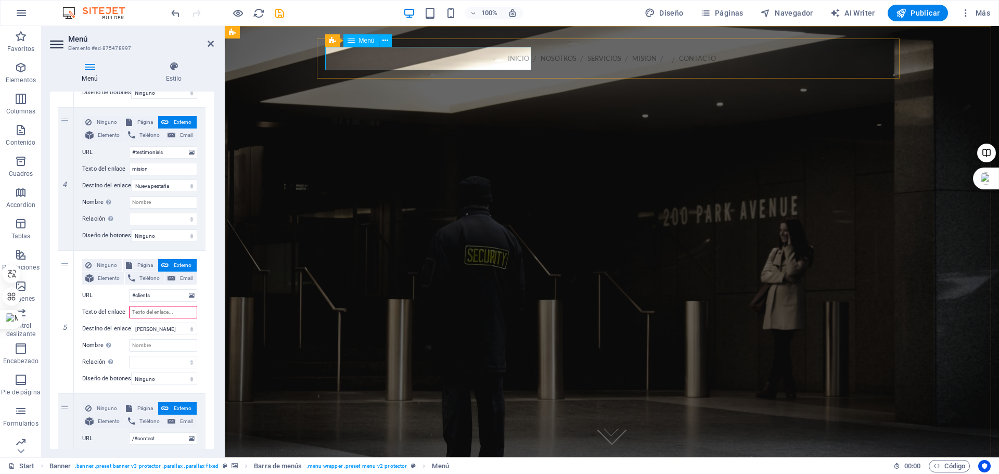
click at [467, 58] on nav "inicio nosotros Servicios mision contacto" at bounding box center [612, 58] width 566 height 23
click at [973, 10] on span "Más" at bounding box center [975, 13] width 30 height 10
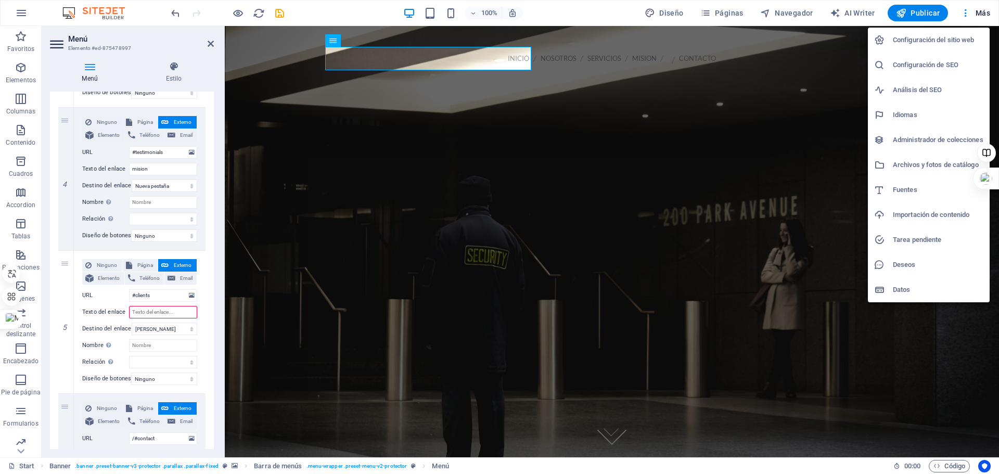
select select
type input "valores"
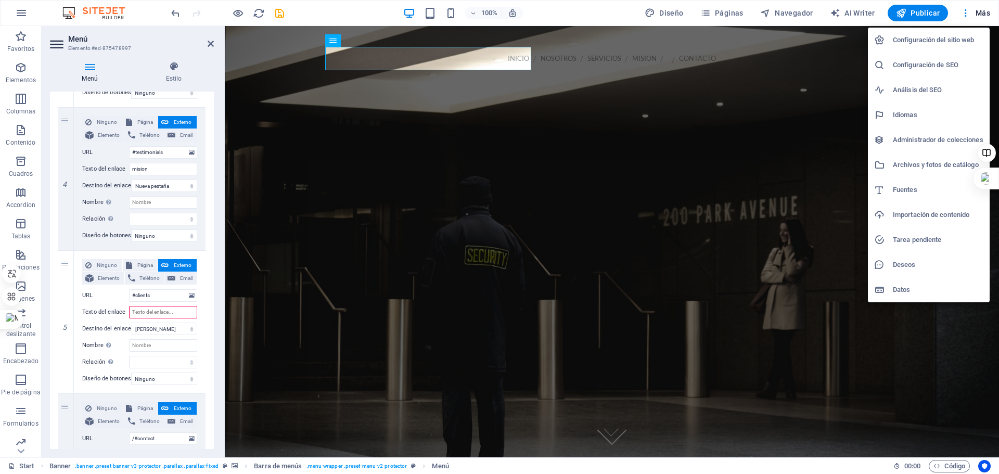
select select
click at [936, 62] on h6 "Configuración de SEO" at bounding box center [937, 65] width 90 height 12
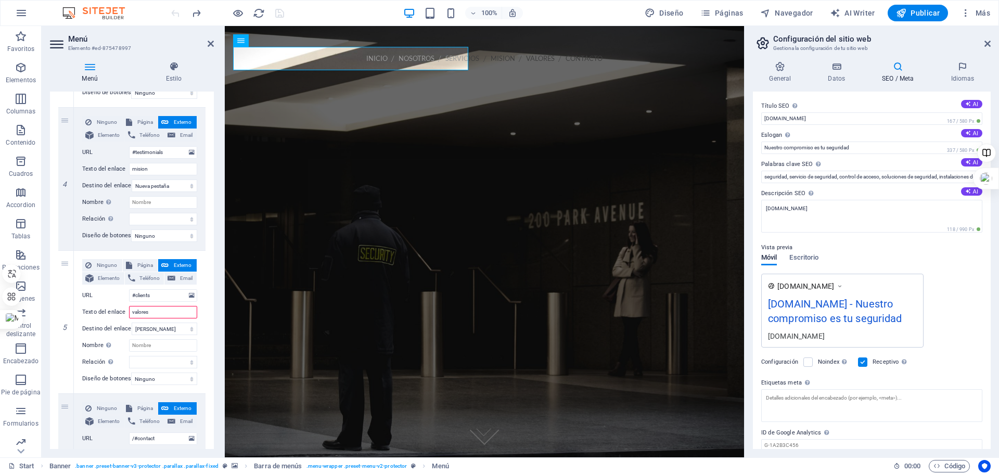
click at [900, 71] on icon at bounding box center [897, 66] width 64 height 10
click at [831, 77] on h4 "Datos" at bounding box center [838, 72] width 54 height 22
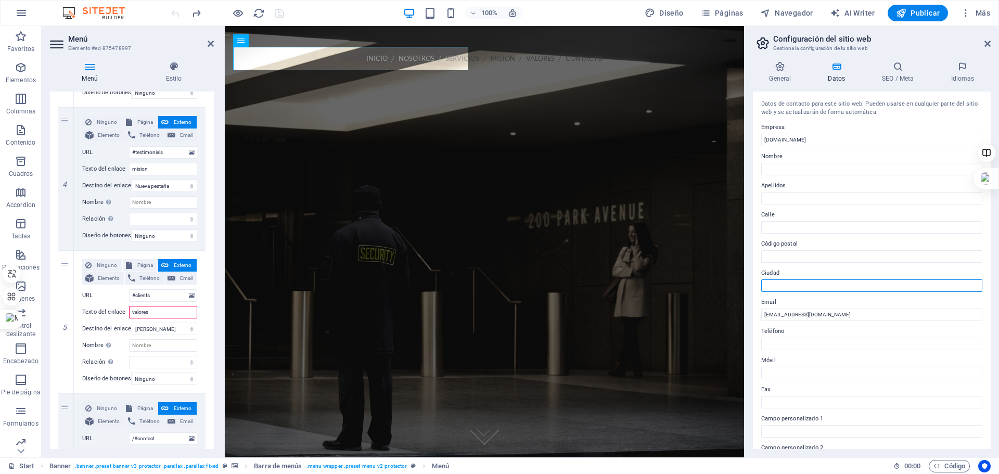
click at [773, 282] on input "Ciudad" at bounding box center [871, 285] width 221 height 12
type input "santiago"
type input "carlos"
type input "berrueta"
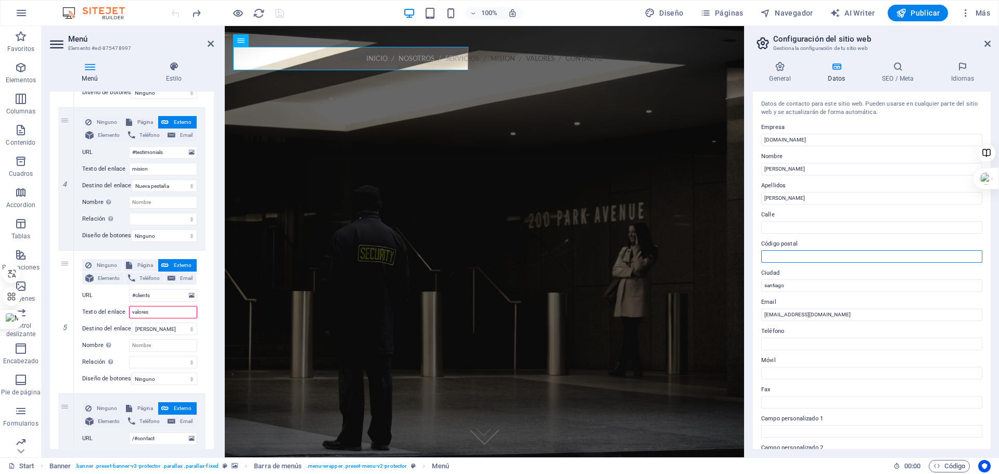
type input "750 0908"
drag, startPoint x: 793, startPoint y: 342, endPoint x: 761, endPoint y: 345, distance: 31.9
click at [761, 345] on input "949624893" at bounding box center [871, 344] width 221 height 12
type input "+569 7423 7988"
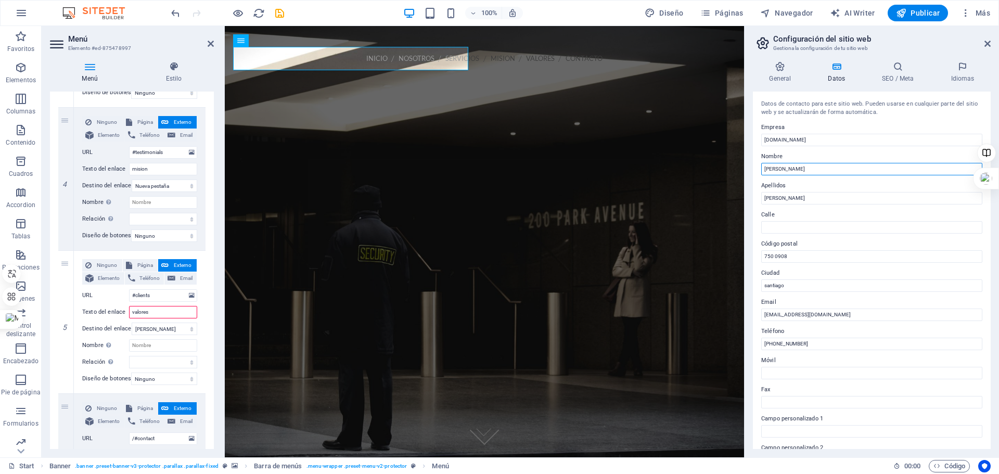
click at [791, 164] on input "carlos" at bounding box center [871, 169] width 221 height 12
type input "c"
drag, startPoint x: 783, startPoint y: 199, endPoint x: 753, endPoint y: 202, distance: 29.8
click at [753, 202] on div "Datos de contacto para este sitio web. Pueden usarse en cualquier parte del sit…" at bounding box center [872, 270] width 238 height 357
click at [832, 72] on h4 "Datos" at bounding box center [838, 72] width 54 height 22
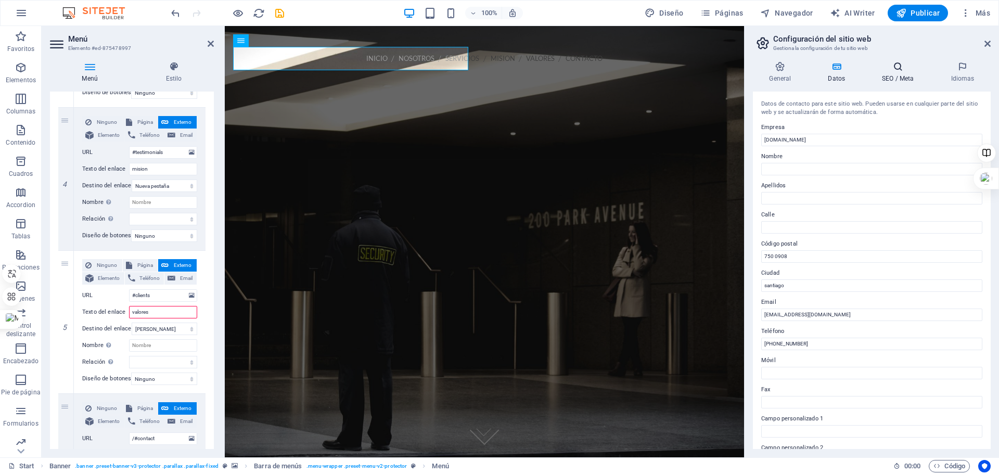
click at [900, 70] on icon at bounding box center [897, 66] width 64 height 10
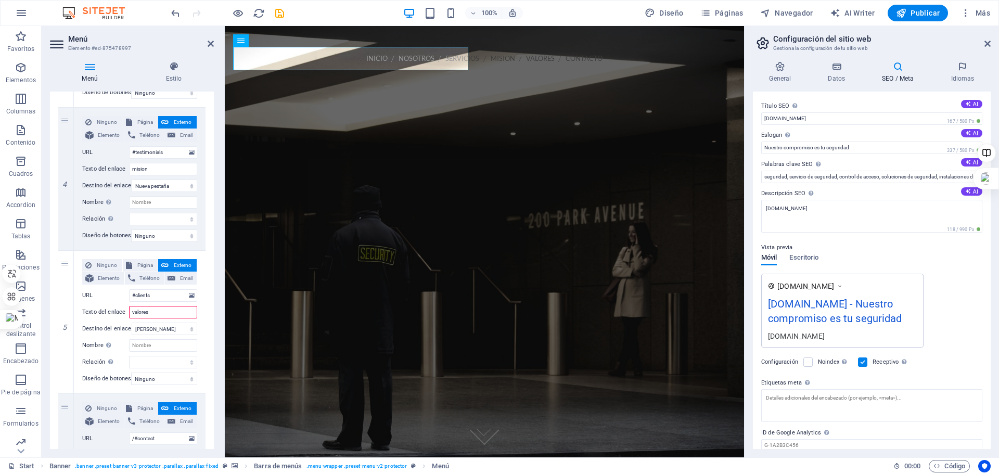
scroll to position [40, 0]
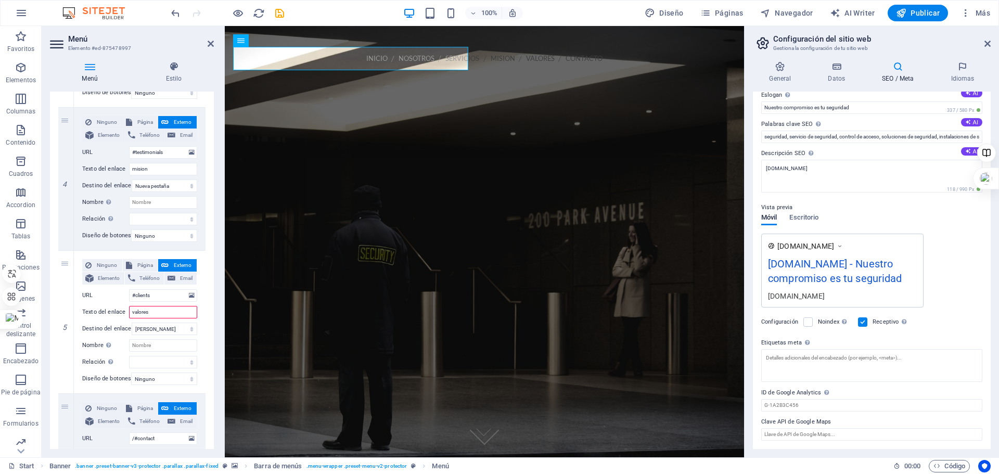
click at [888, 61] on div "General Datos SEO / Meta Idiomas Nombre del sitio web blackowlsecurity.cl Logo …" at bounding box center [871, 255] width 254 height 404
click at [896, 68] on icon at bounding box center [897, 66] width 64 height 10
click at [959, 71] on icon at bounding box center [962, 66] width 56 height 10
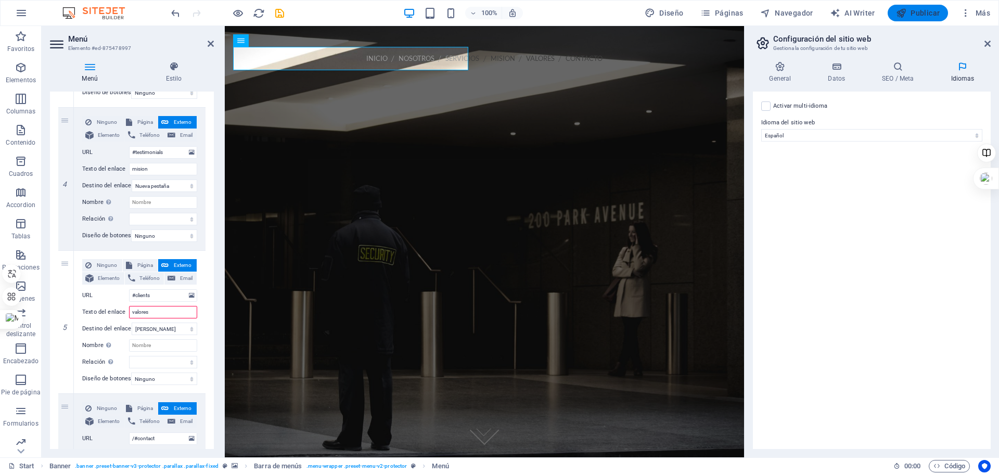
click at [925, 15] on span "Publicar" at bounding box center [918, 13] width 44 height 10
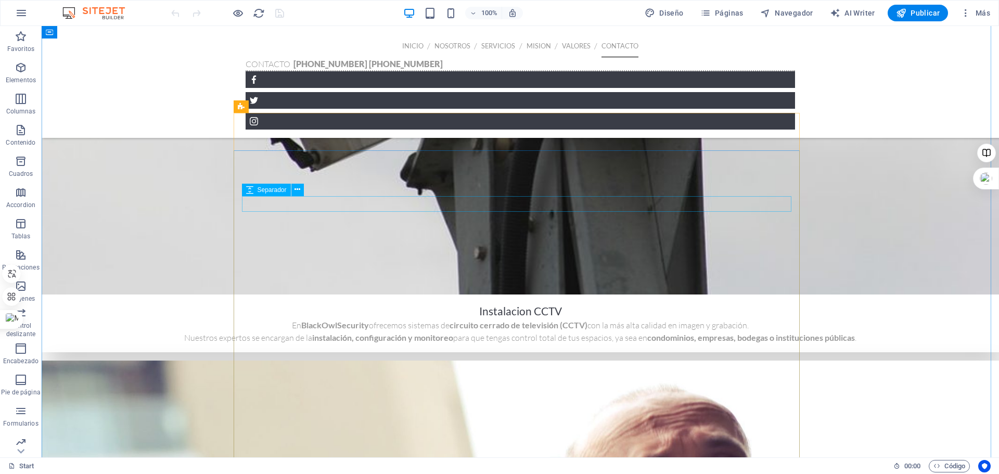
scroll to position [2198, 0]
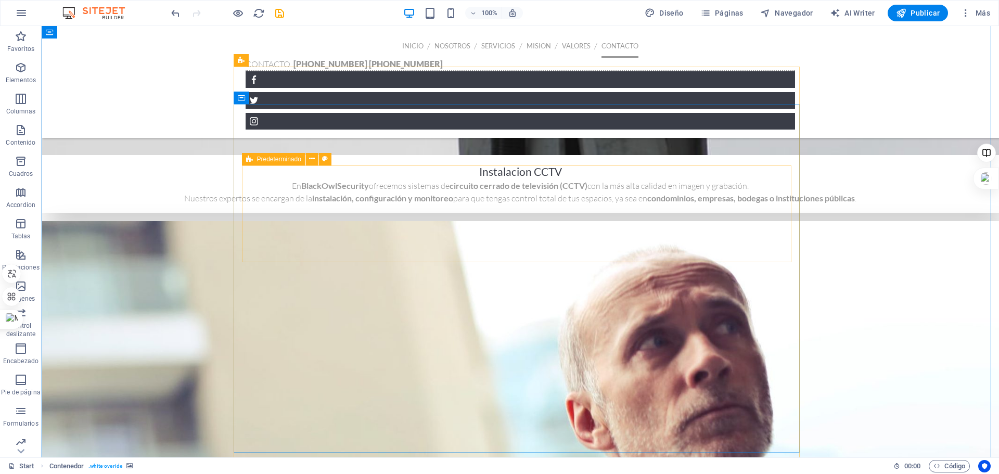
scroll to position [2042, 0]
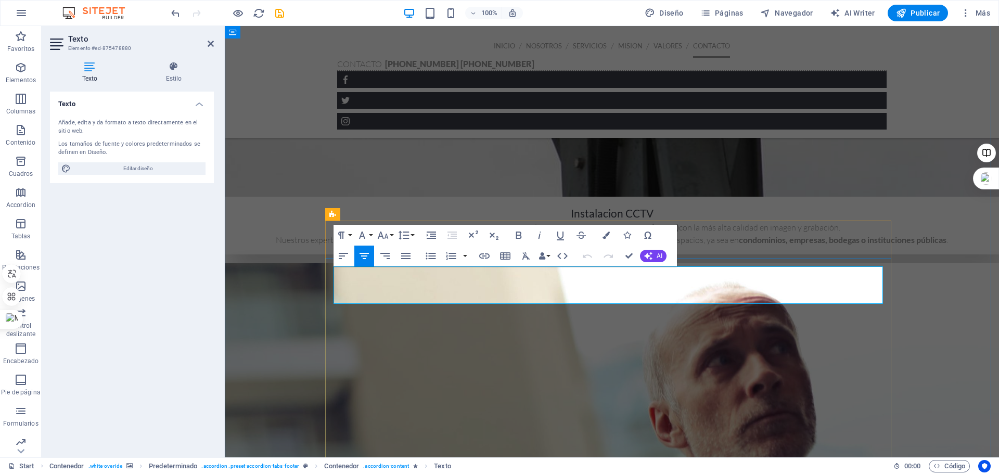
drag, startPoint x: 346, startPoint y: 275, endPoint x: 843, endPoint y: 252, distance: 496.7
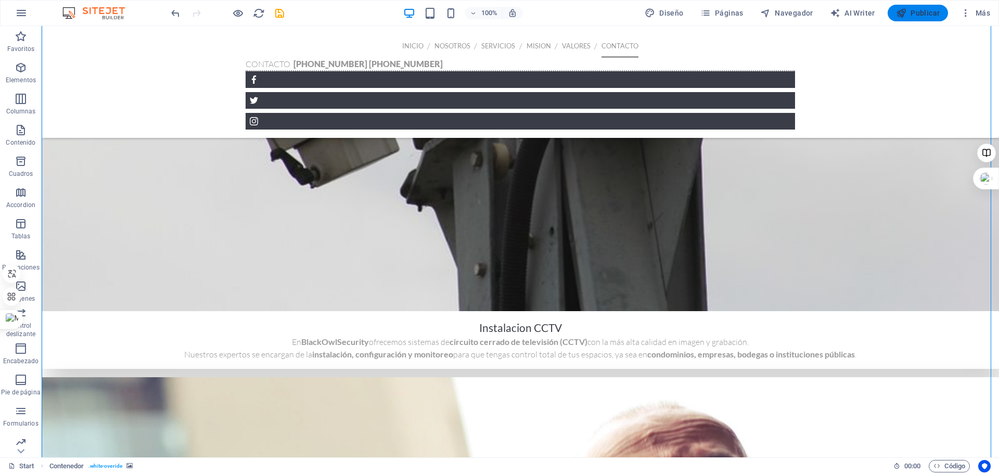
click at [909, 9] on span "Publicar" at bounding box center [918, 13] width 44 height 10
checkbox input "false"
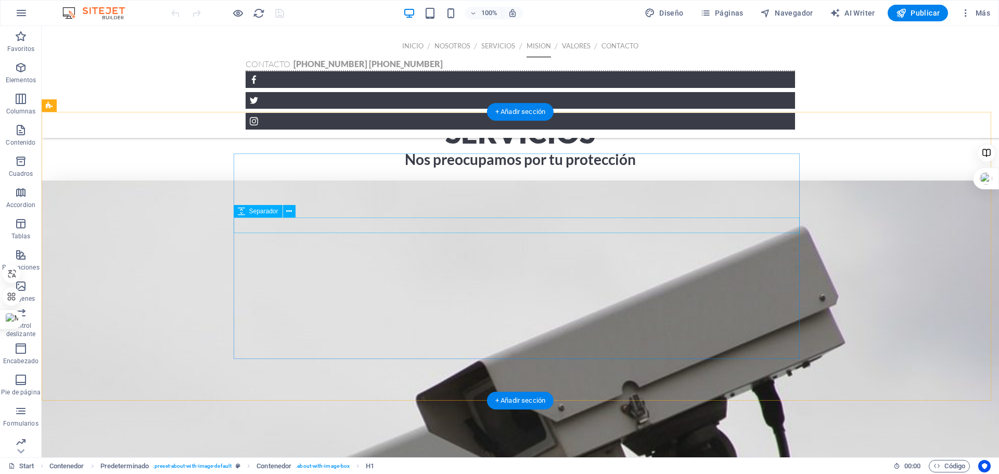
scroll to position [1574, 0]
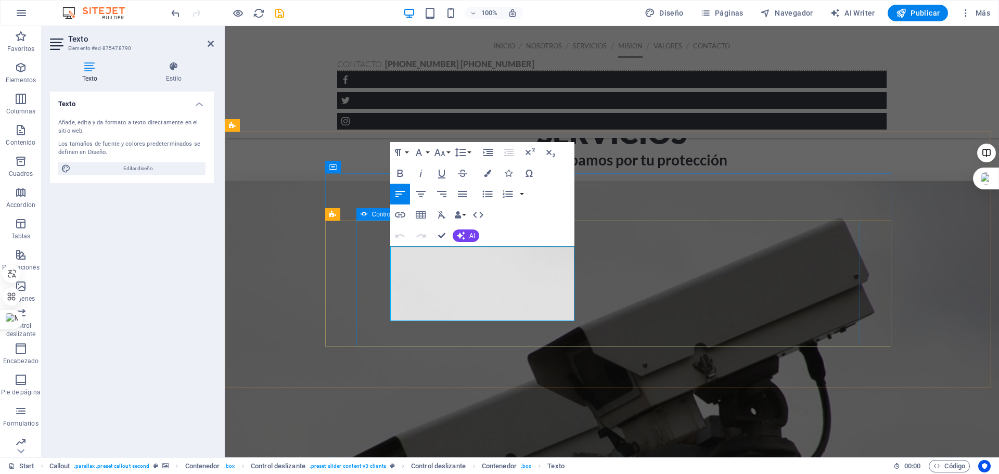
drag, startPoint x: 457, startPoint y: 312, endPoint x: 384, endPoint y: 236, distance: 104.8
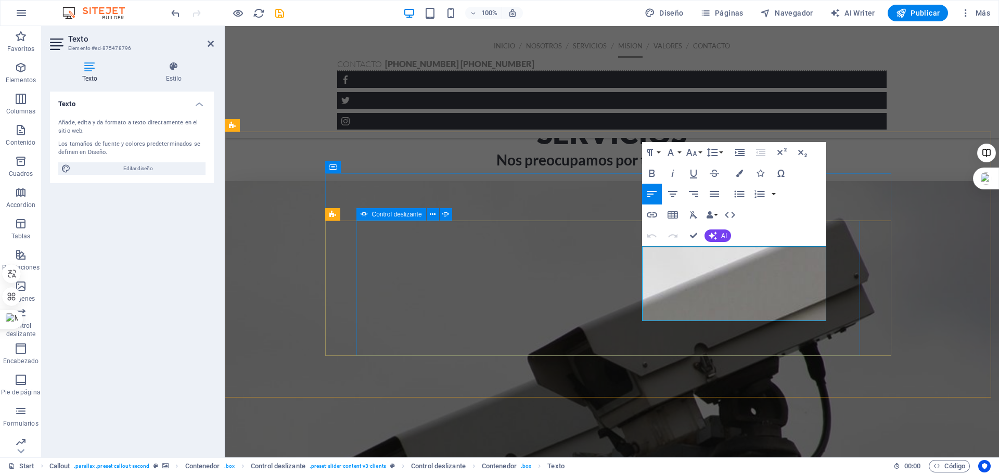
drag, startPoint x: 644, startPoint y: 253, endPoint x: 821, endPoint y: 323, distance: 190.7
drag, startPoint x: 696, startPoint y: 316, endPoint x: 635, endPoint y: 249, distance: 90.5
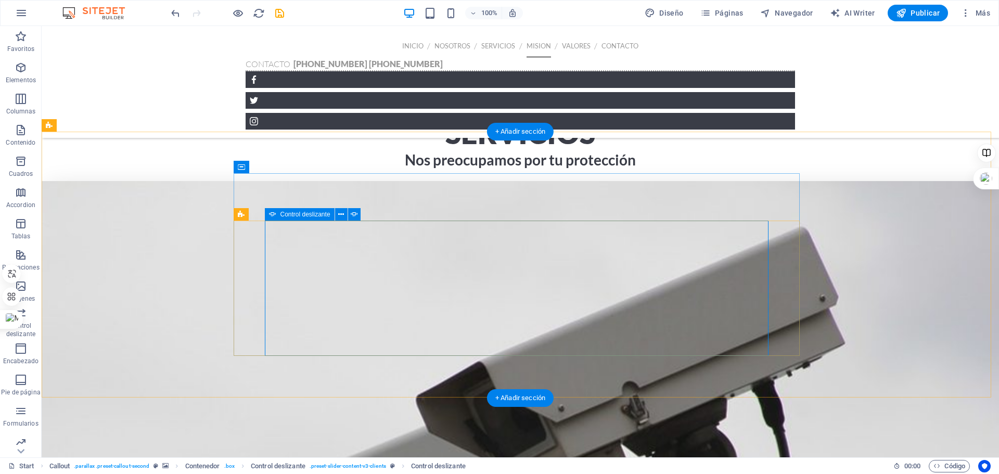
select select "ms"
select select "s"
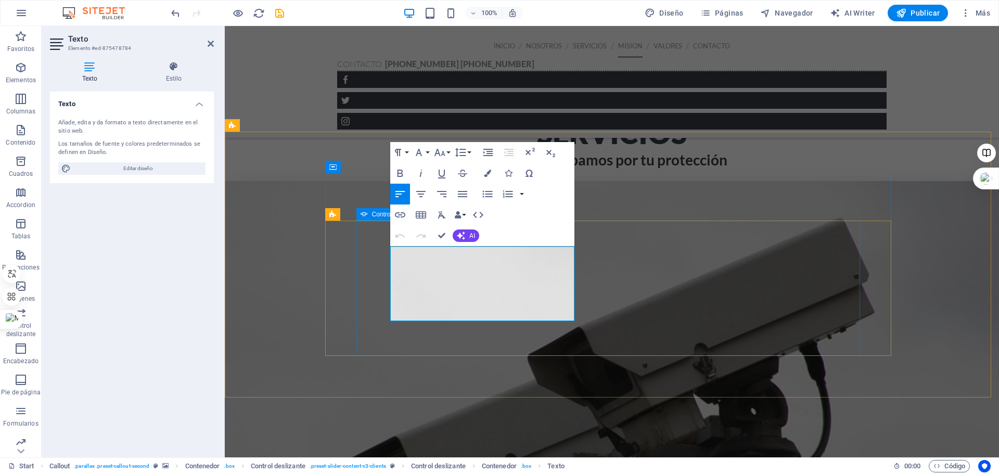
drag, startPoint x: 435, startPoint y: 313, endPoint x: 615, endPoint y: 253, distance: 189.6
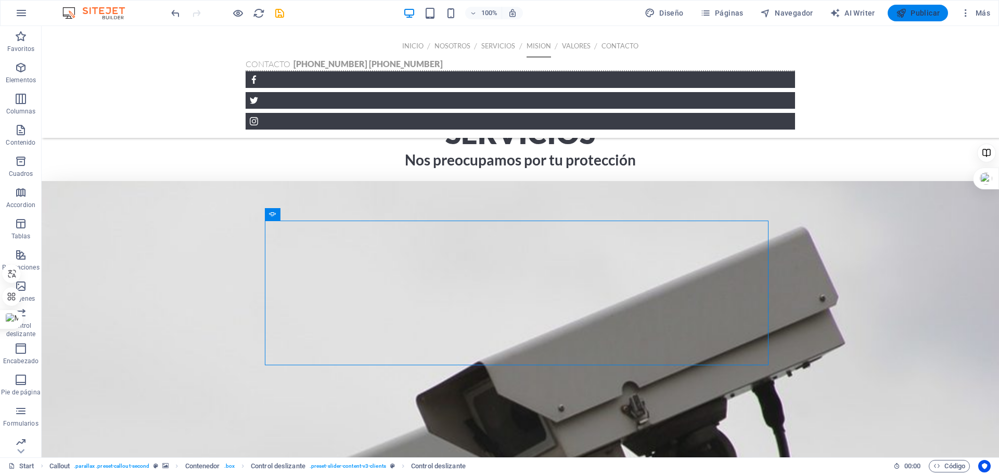
click at [923, 12] on span "Publicar" at bounding box center [918, 13] width 44 height 10
checkbox input "false"
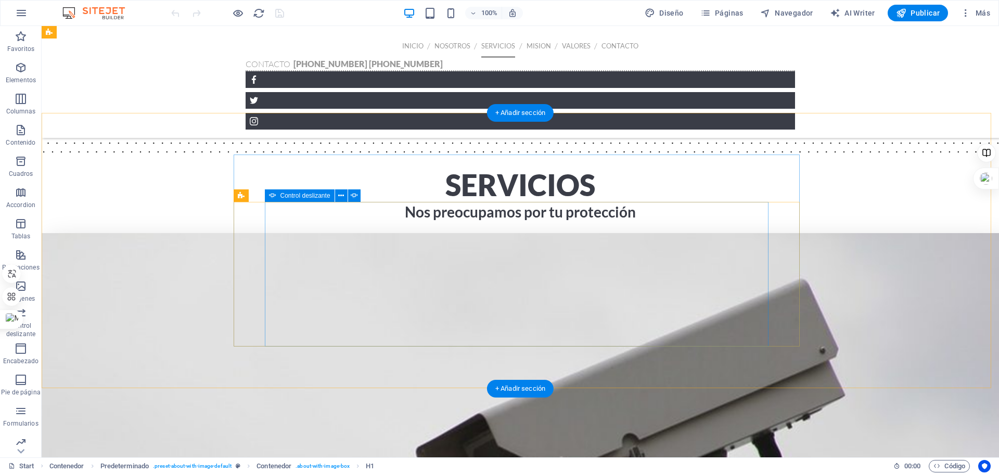
scroll to position [1418, 0]
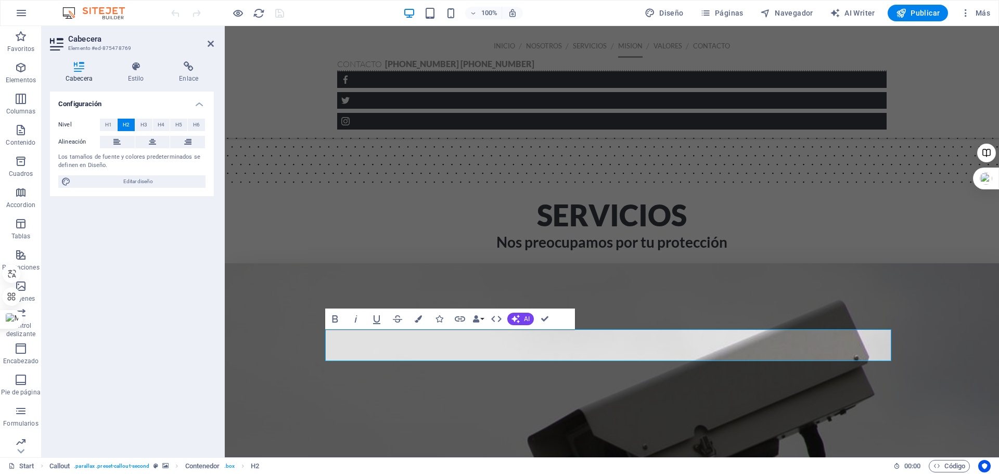
scroll to position [1574, 0]
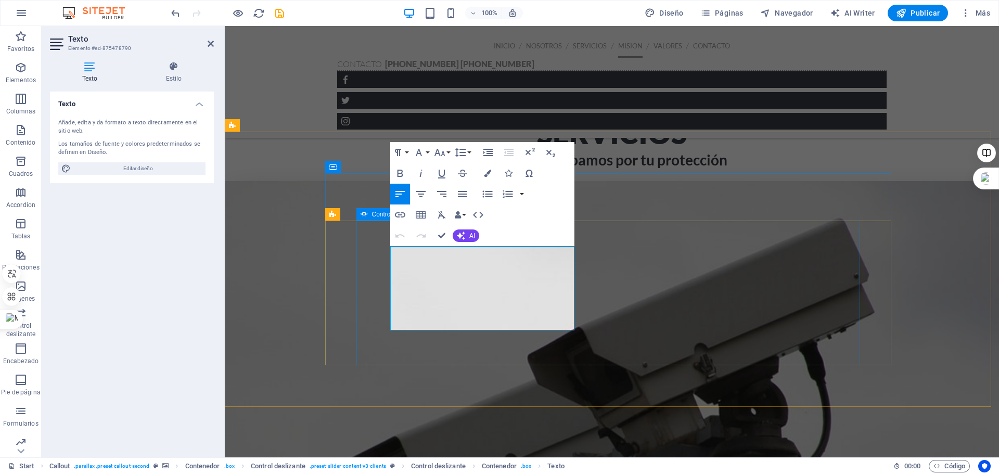
drag, startPoint x: 522, startPoint y: 260, endPoint x: 389, endPoint y: 258, distance: 133.7
click at [485, 168] on button "Colors" at bounding box center [487, 173] width 20 height 21
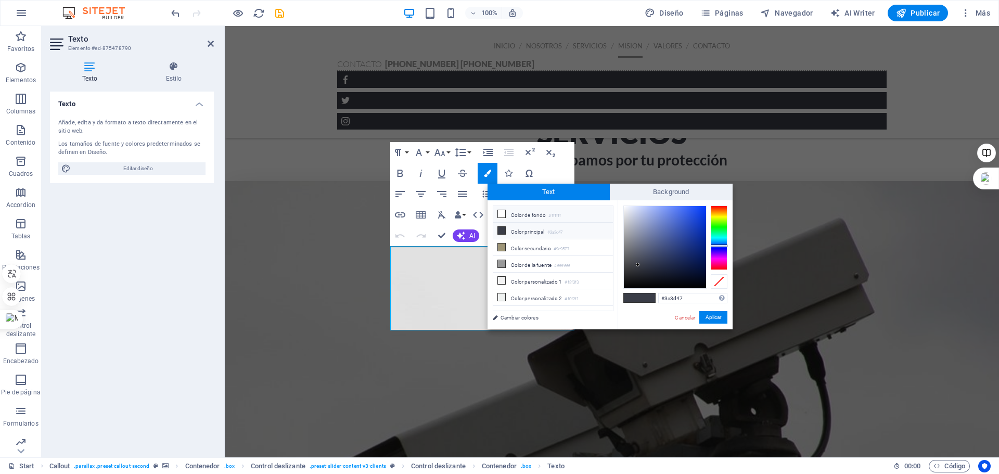
click at [502, 213] on icon at bounding box center [501, 213] width 7 height 7
type input "#ffffff"
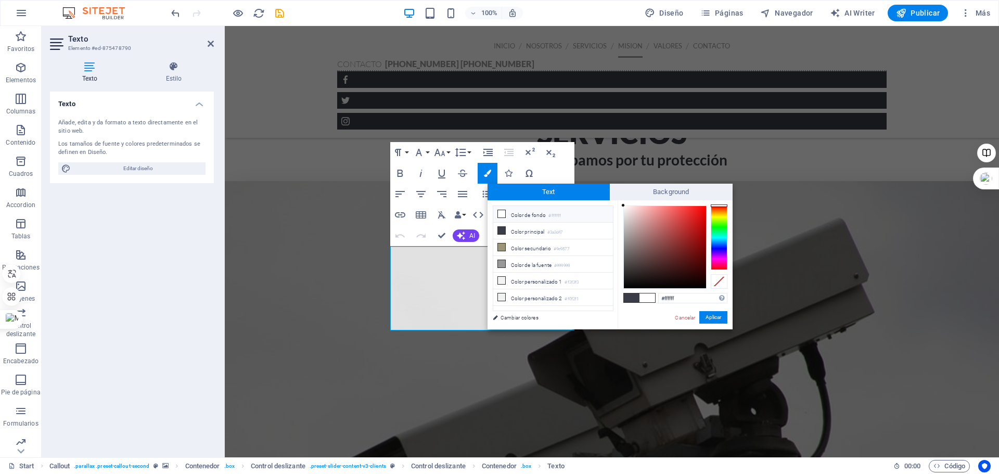
click at [648, 301] on span at bounding box center [647, 297] width 16 height 9
click at [712, 319] on button "Aplicar" at bounding box center [713, 317] width 28 height 12
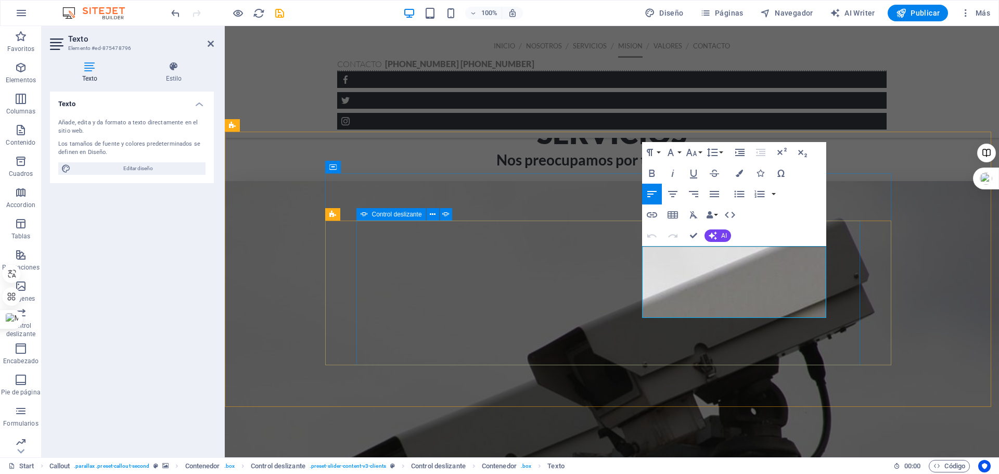
drag, startPoint x: 785, startPoint y: 260, endPoint x: 632, endPoint y: 265, distance: 153.0
click at [737, 173] on icon "button" at bounding box center [738, 173] width 7 height 7
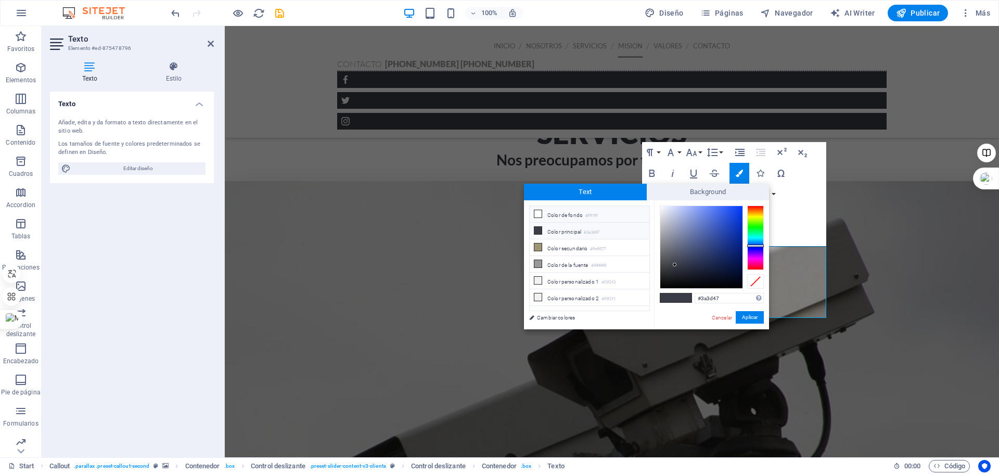
click at [537, 213] on icon at bounding box center [537, 213] width 7 height 7
type input "#ffffff"
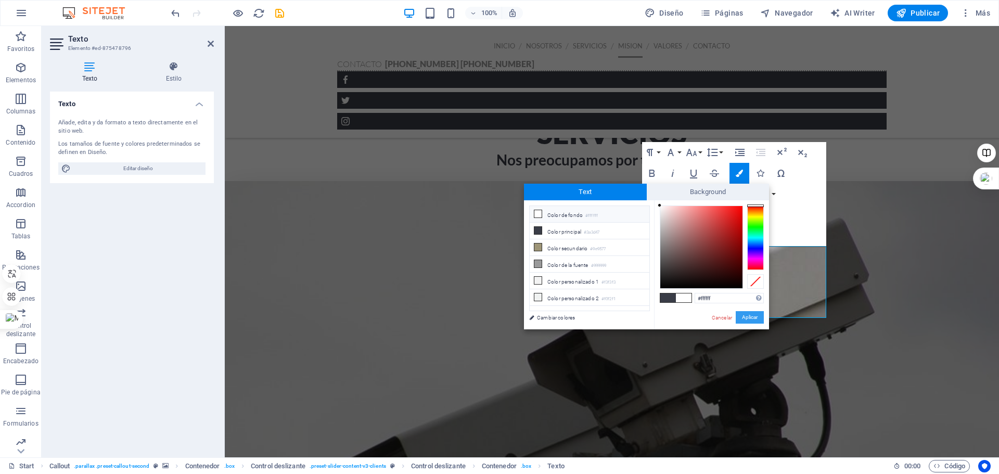
drag, startPoint x: 523, startPoint y: 289, endPoint x: 748, endPoint y: 315, distance: 226.2
click at [748, 315] on button "Aplicar" at bounding box center [749, 317] width 28 height 12
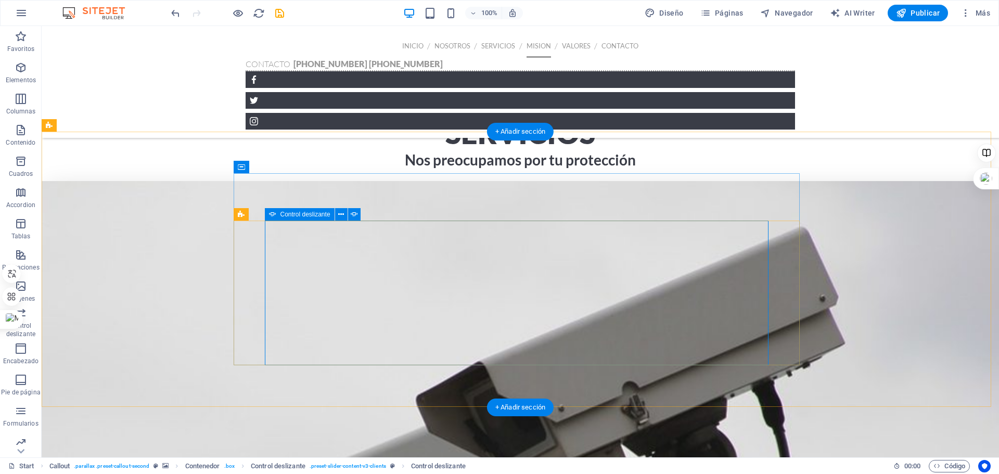
select select "ms"
select select "s"
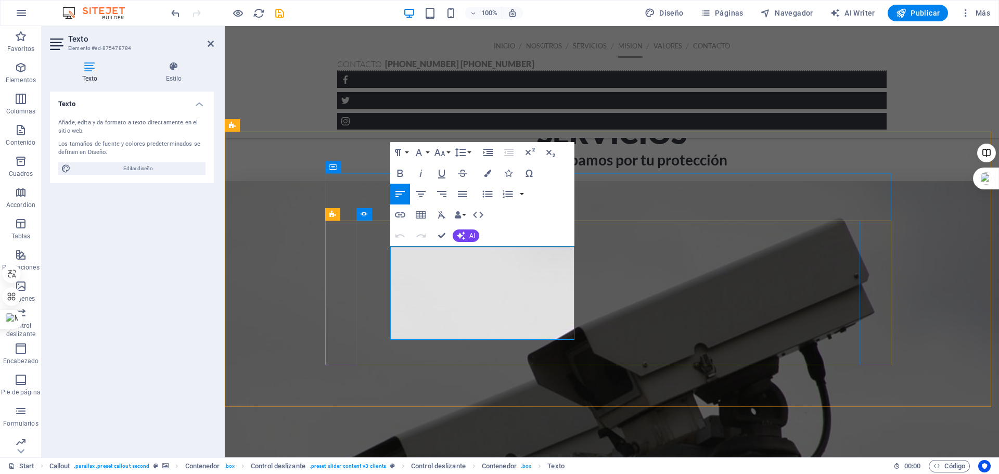
drag, startPoint x: 392, startPoint y: 257, endPoint x: 473, endPoint y: 283, distance: 85.7
click at [486, 175] on icon "button" at bounding box center [487, 173] width 7 height 7
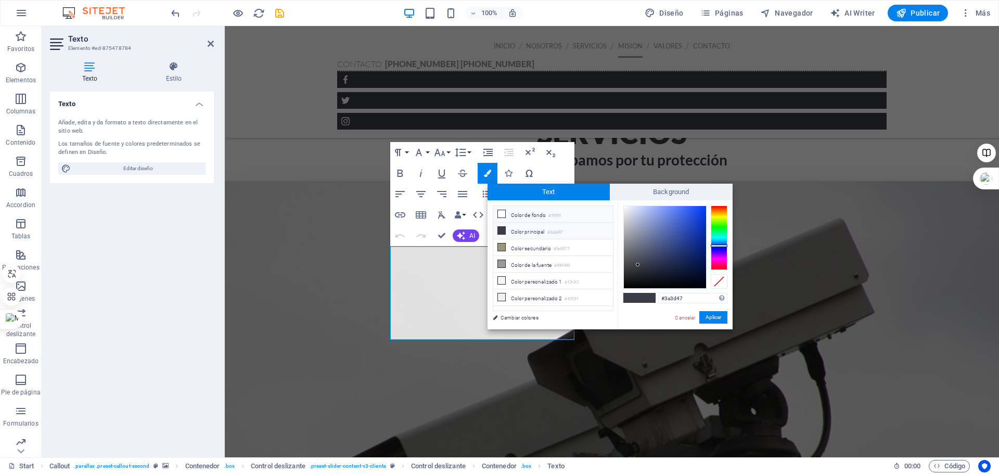
click at [501, 210] on icon at bounding box center [501, 213] width 7 height 7
type input "#ffffff"
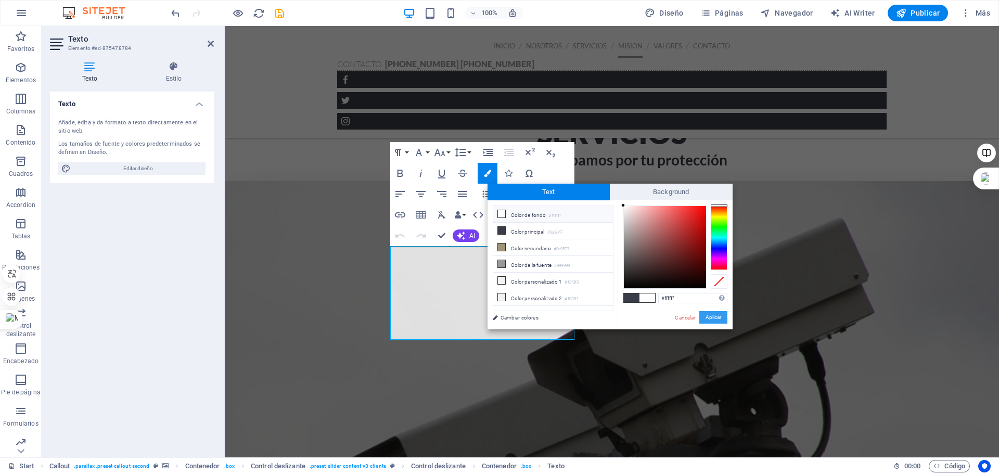
click at [707, 314] on button "Aplicar" at bounding box center [713, 317] width 28 height 12
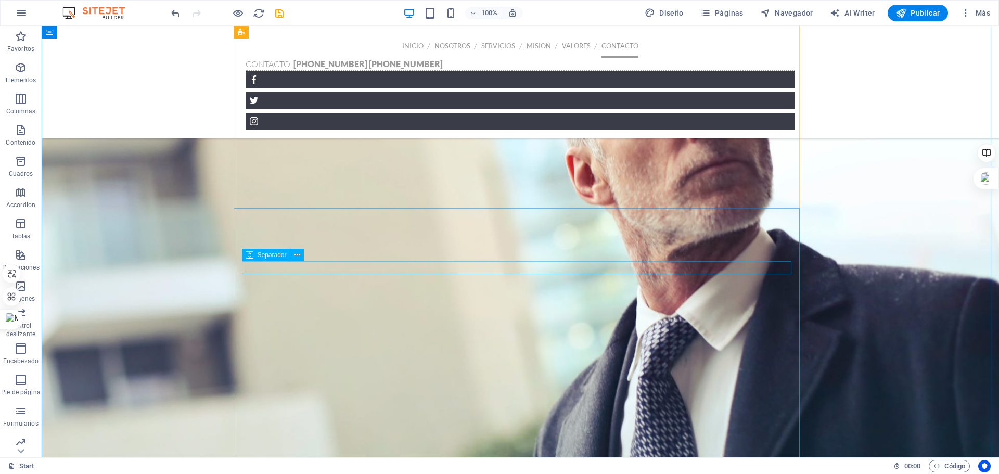
scroll to position [2458, 0]
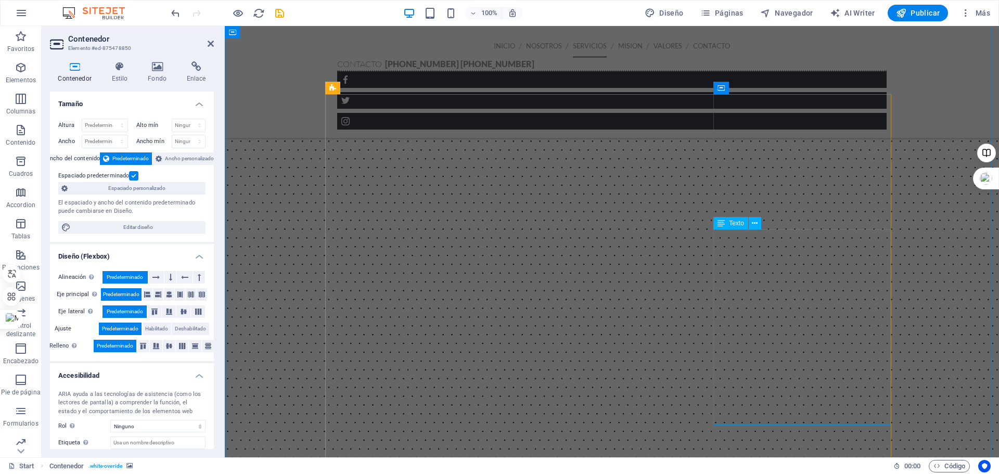
scroll to position [794, 0]
click at [908, 12] on span "Publicar" at bounding box center [918, 13] width 44 height 10
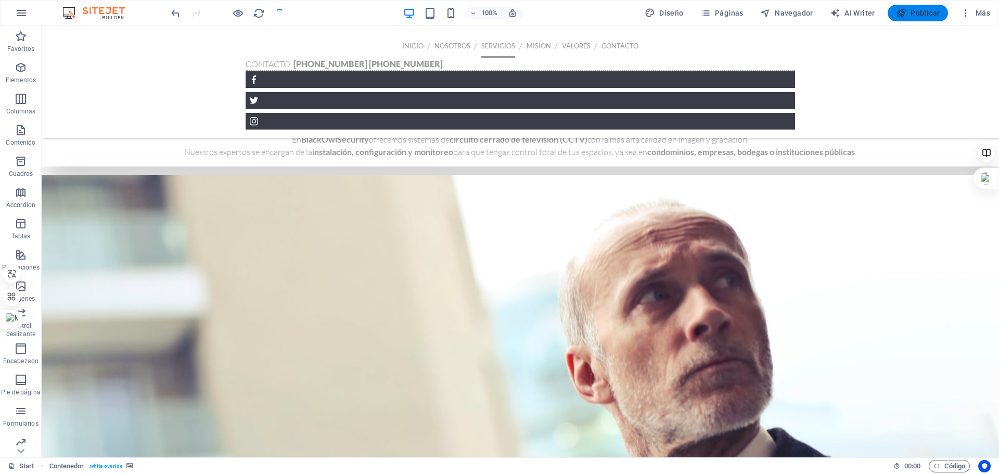
checkbox input "false"
